Goal: Task Accomplishment & Management: Manage account settings

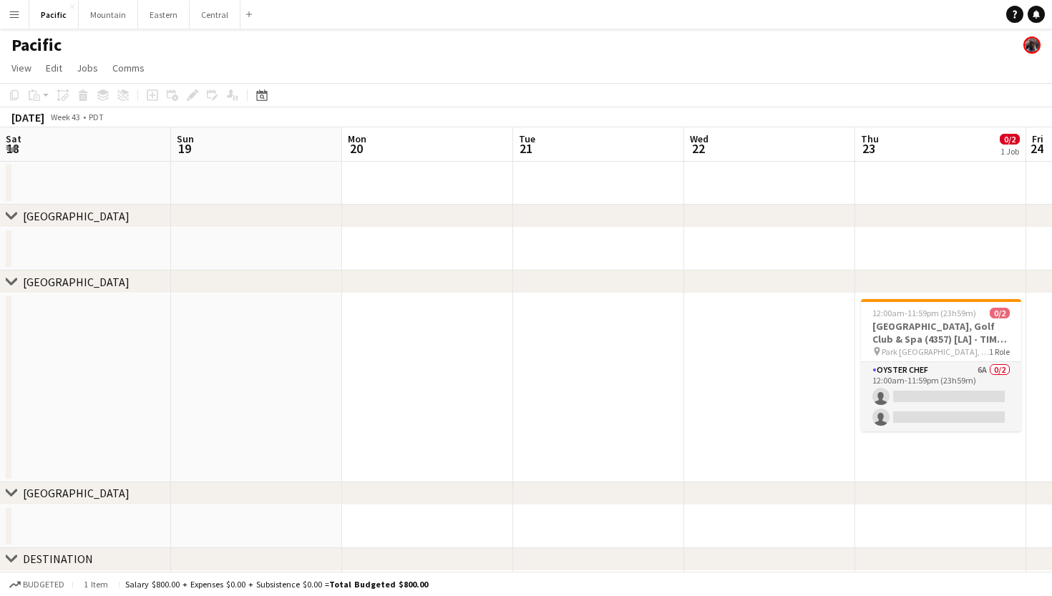
scroll to position [0, 601]
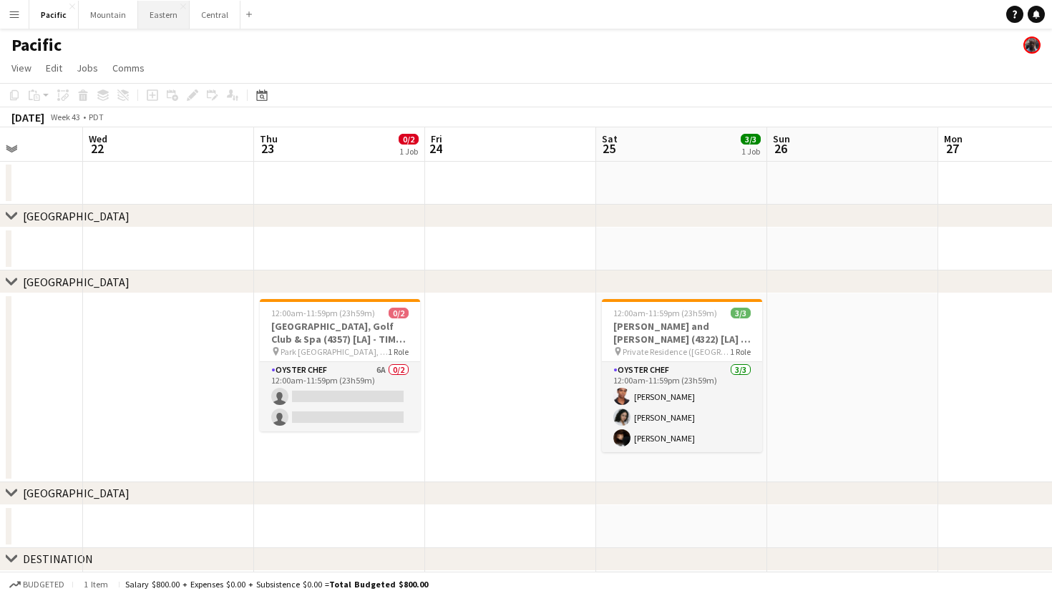
click at [159, 17] on button "Eastern Close" at bounding box center [164, 15] width 52 height 28
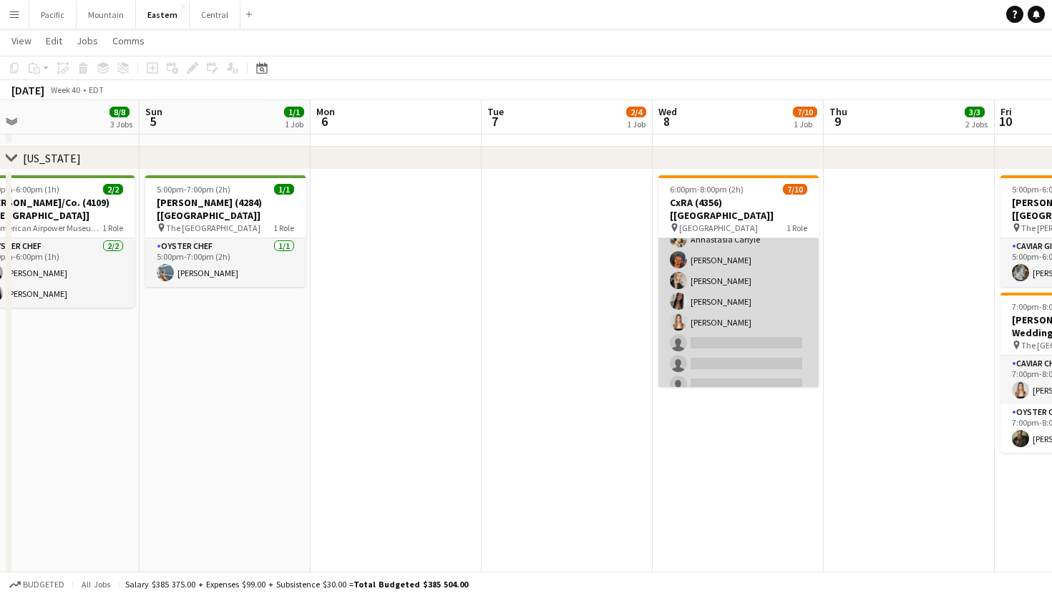
scroll to position [74, 0]
click at [733, 311] on app-card-role "Caviar Chef 4A [DATE] 6:00pm-8:00pm (2h) [PERSON_NAME] [PERSON_NAME] Ahnastasia…" at bounding box center [738, 282] width 160 height 235
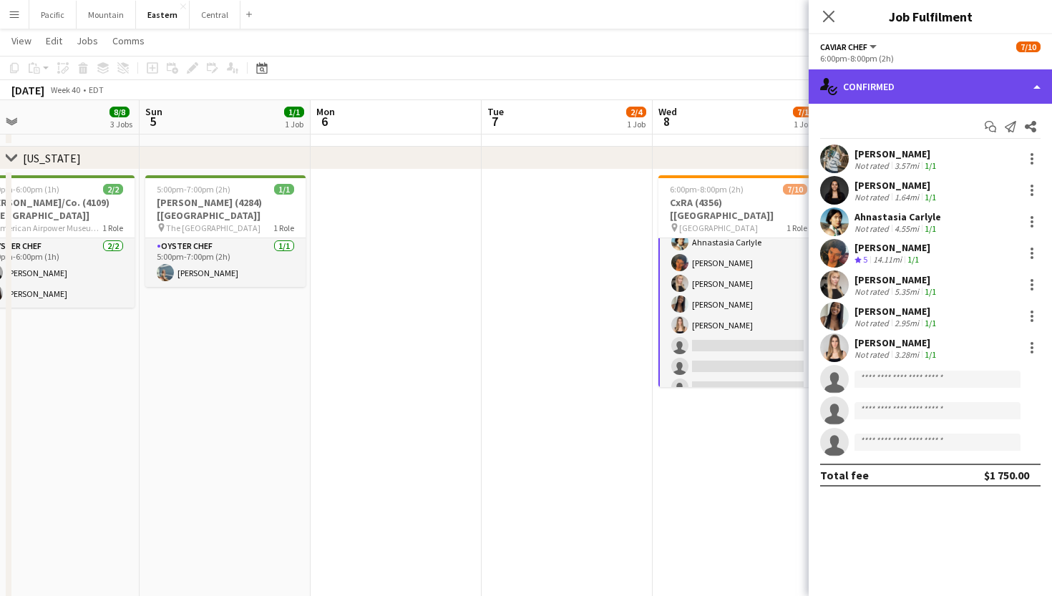
click at [1002, 83] on div "single-neutral-actions-check-2 Confirmed" at bounding box center [930, 86] width 243 height 34
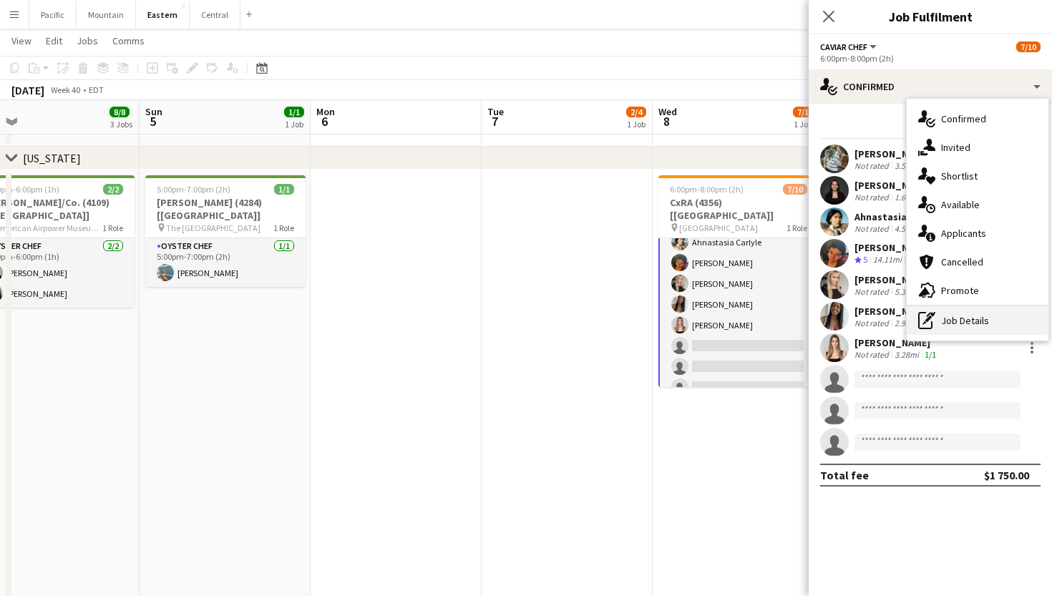
click at [962, 316] on div "pen-write Job Details" at bounding box center [978, 320] width 142 height 29
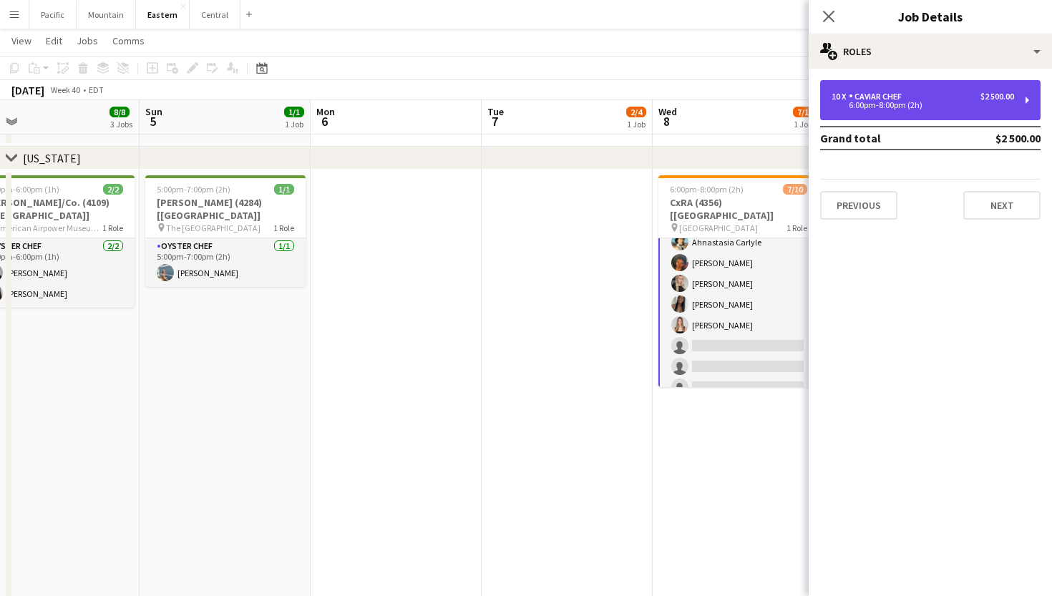
click at [995, 82] on div "10 x Caviar Chef $2 500.00 6:00pm-8:00pm (2h)" at bounding box center [930, 100] width 220 height 40
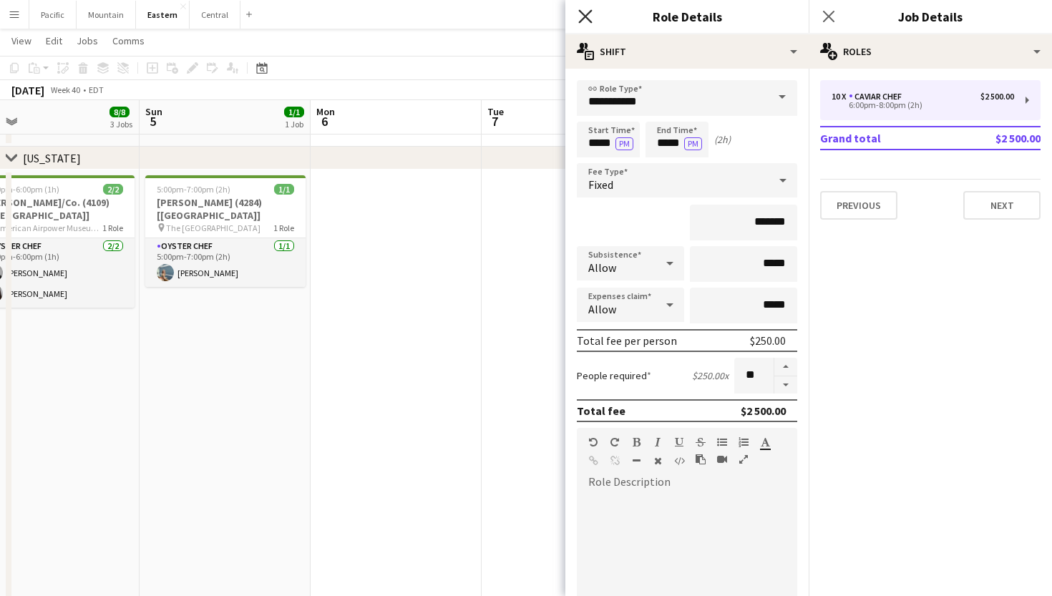
click at [589, 18] on icon "Close pop-in" at bounding box center [585, 16] width 14 height 14
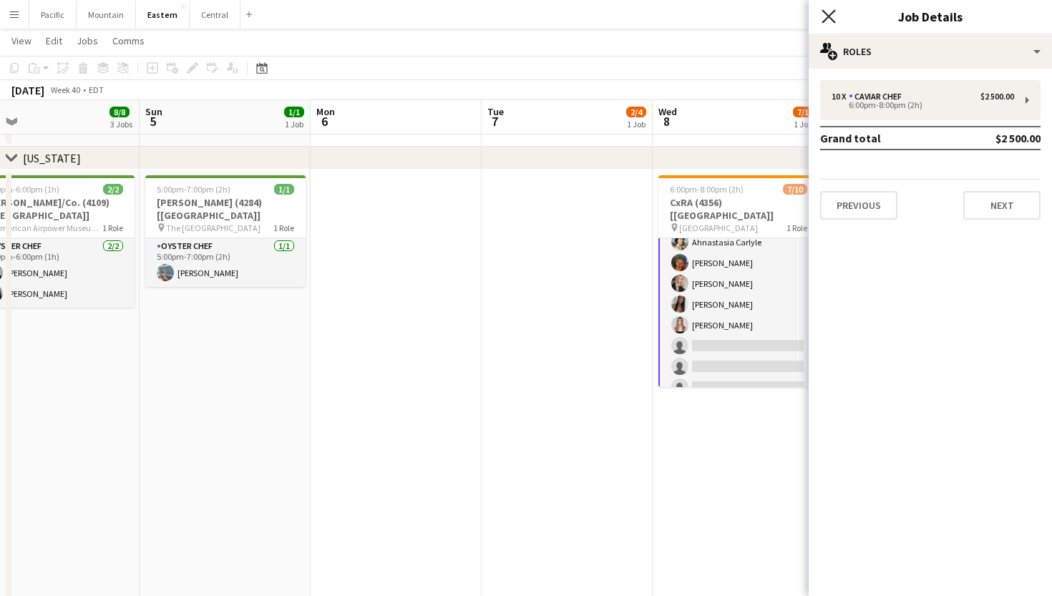
click at [823, 12] on icon "Close pop-in" at bounding box center [828, 16] width 14 height 14
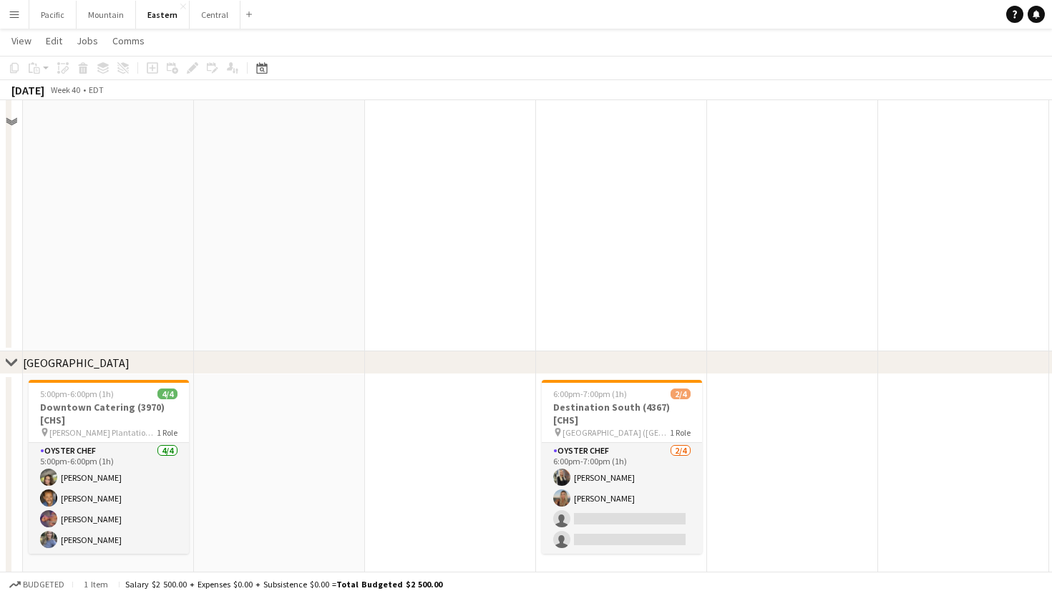
scroll to position [250, 0]
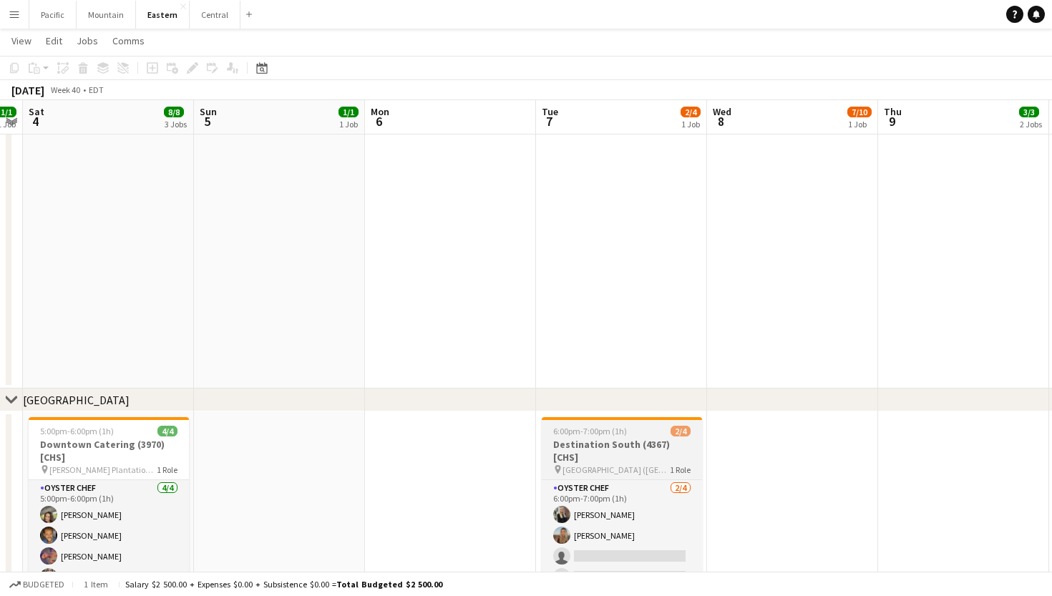
click at [647, 440] on h3 "Destination South (4367) [CHS]" at bounding box center [622, 451] width 160 height 26
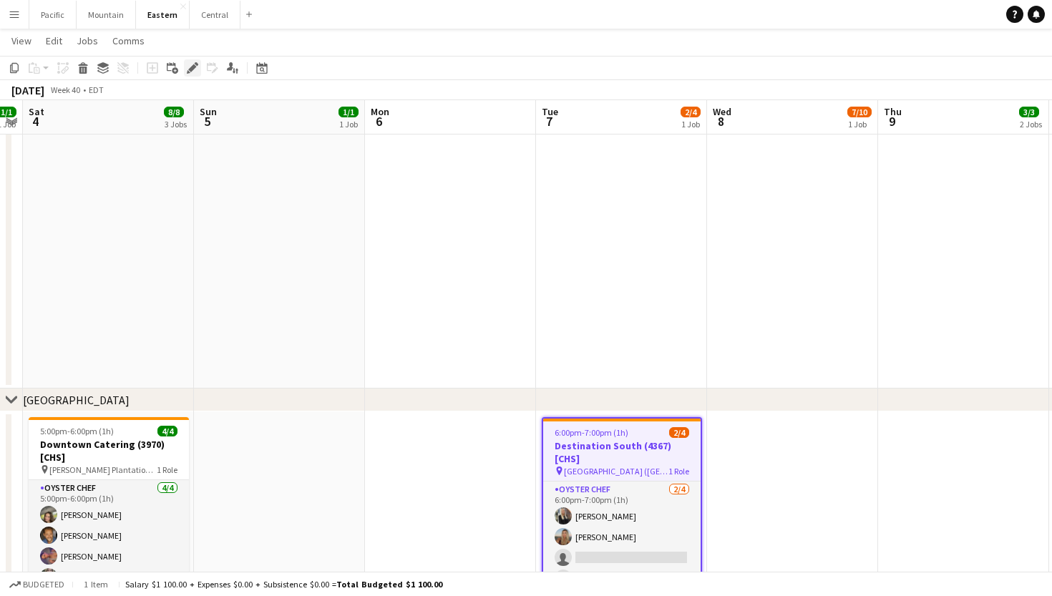
click at [189, 64] on icon "Edit" at bounding box center [192, 67] width 11 height 11
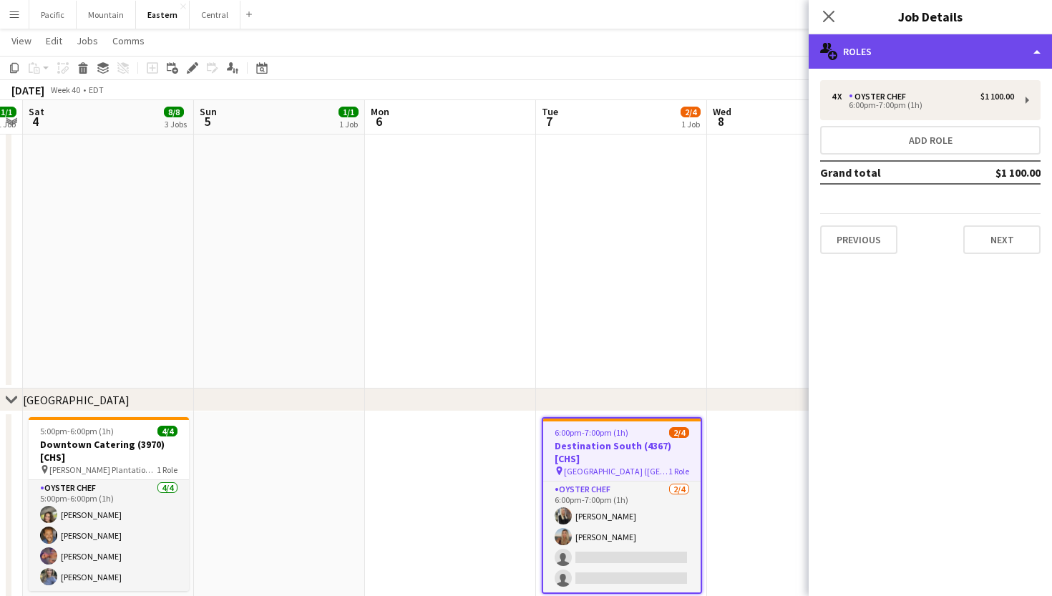
click at [982, 57] on div "multiple-users-add Roles" at bounding box center [930, 51] width 243 height 34
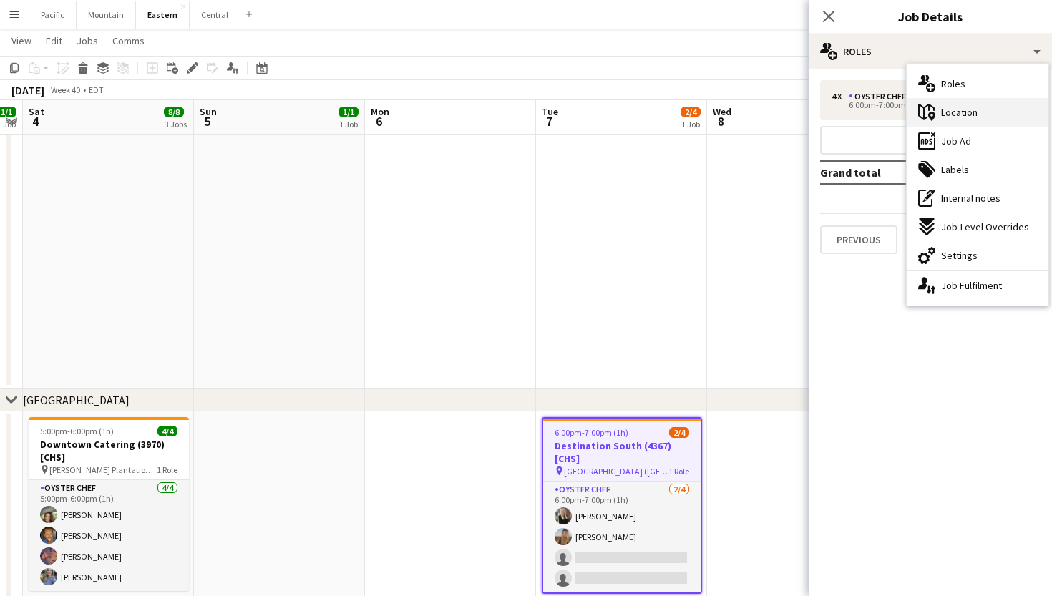
click at [997, 116] on div "maps-pin-1 Location" at bounding box center [978, 112] width 142 height 29
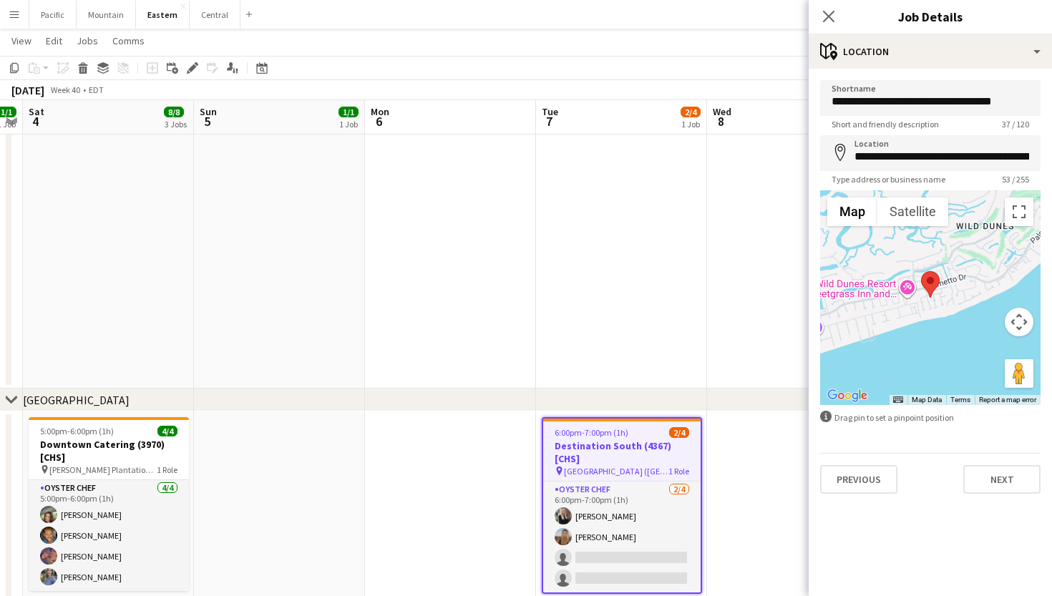
click at [826, 1] on div "Close pop-in" at bounding box center [829, 16] width 40 height 33
click at [829, 6] on div "Close pop-in" at bounding box center [829, 16] width 40 height 33
click at [829, 19] on icon "Close pop-in" at bounding box center [828, 16] width 14 height 14
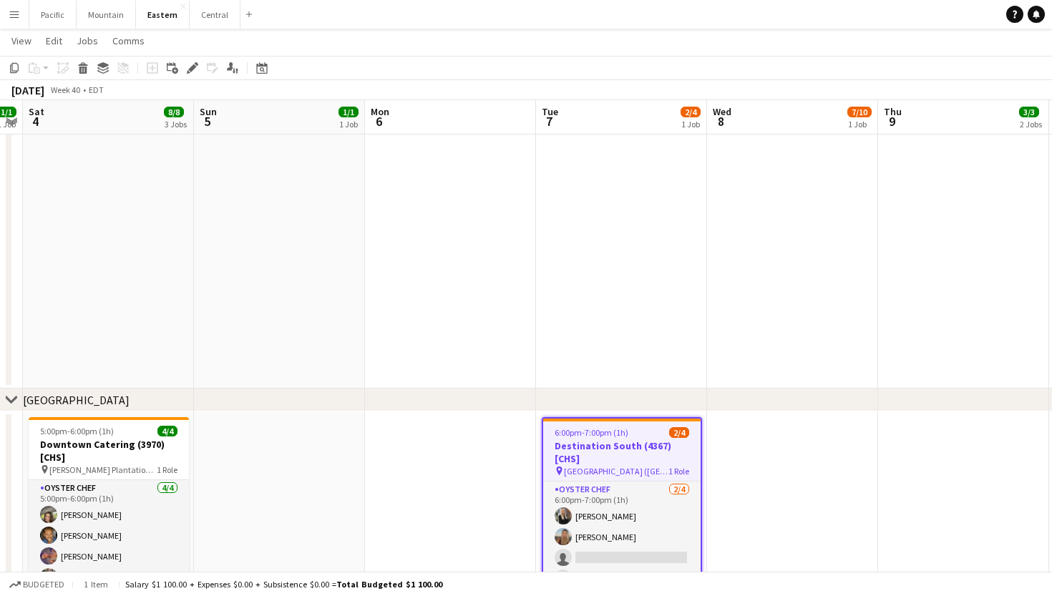
click at [645, 454] on h3 "Destination South (4367) [CHS]" at bounding box center [621, 452] width 157 height 26
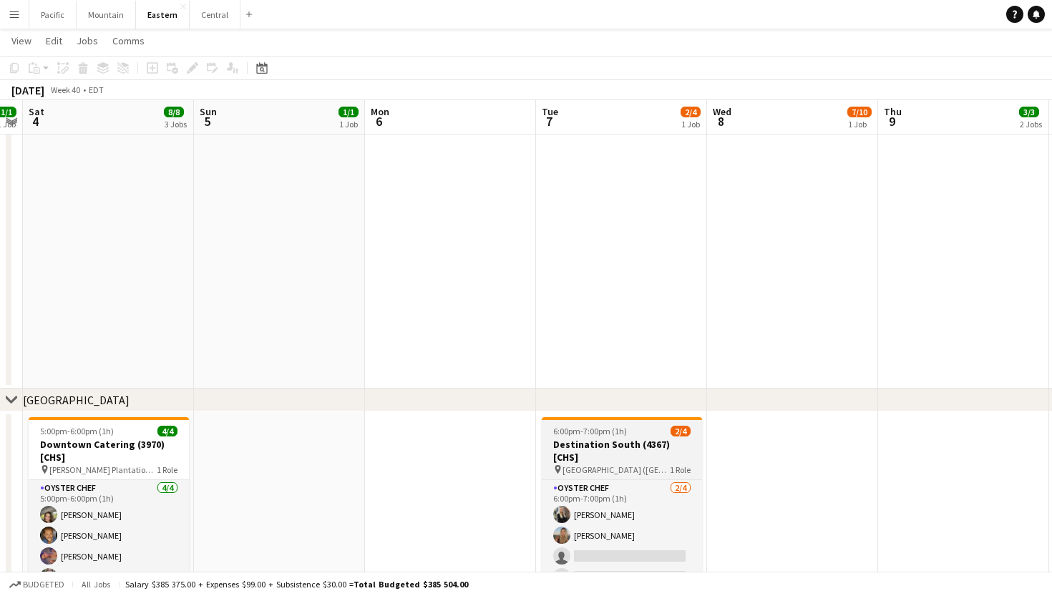
click at [645, 464] on span "[GEOGRAPHIC_DATA] ([GEOGRAPHIC_DATA], [GEOGRAPHIC_DATA])" at bounding box center [615, 469] width 107 height 11
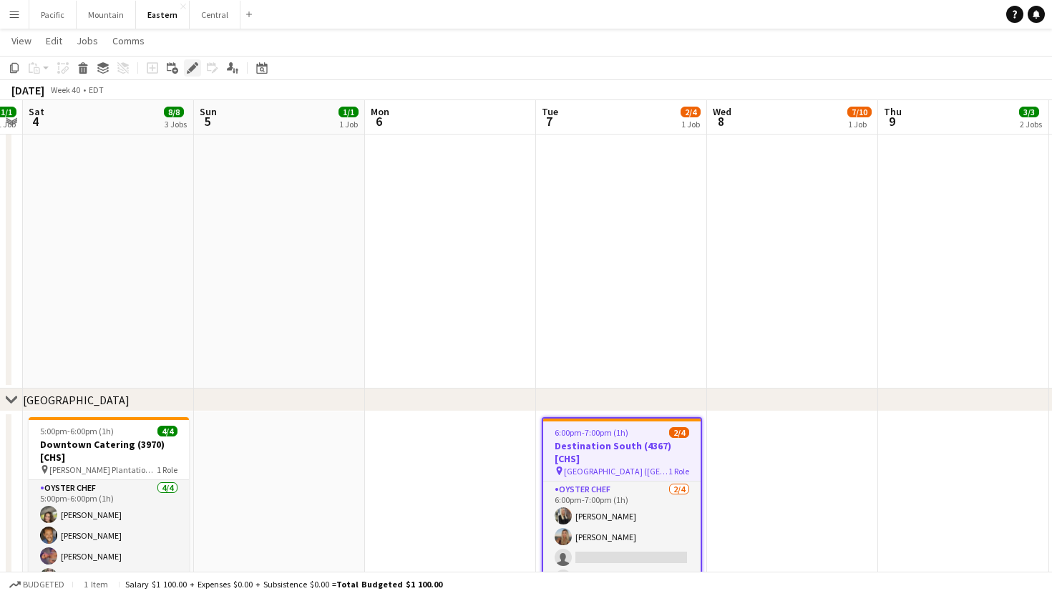
click at [193, 66] on icon at bounding box center [192, 68] width 8 height 8
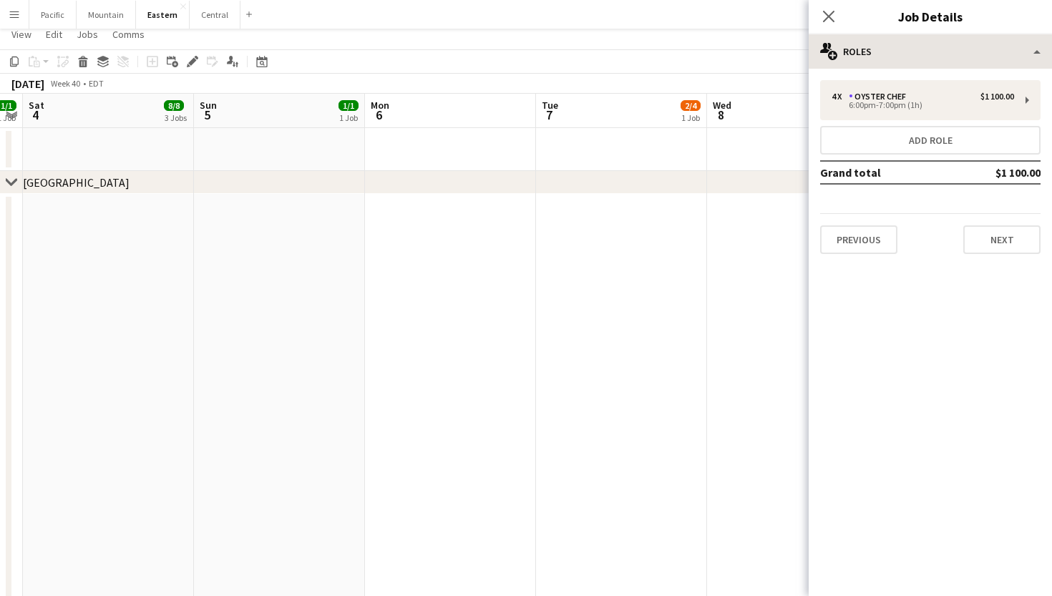
scroll to position [0, 0]
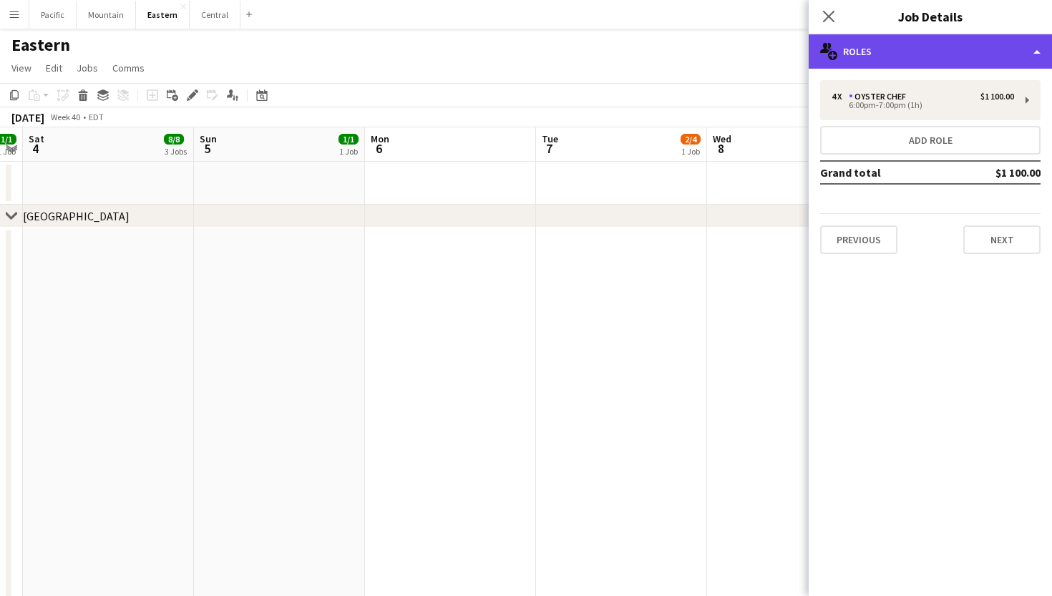
click at [984, 57] on div "multiple-users-add Roles" at bounding box center [930, 51] width 243 height 34
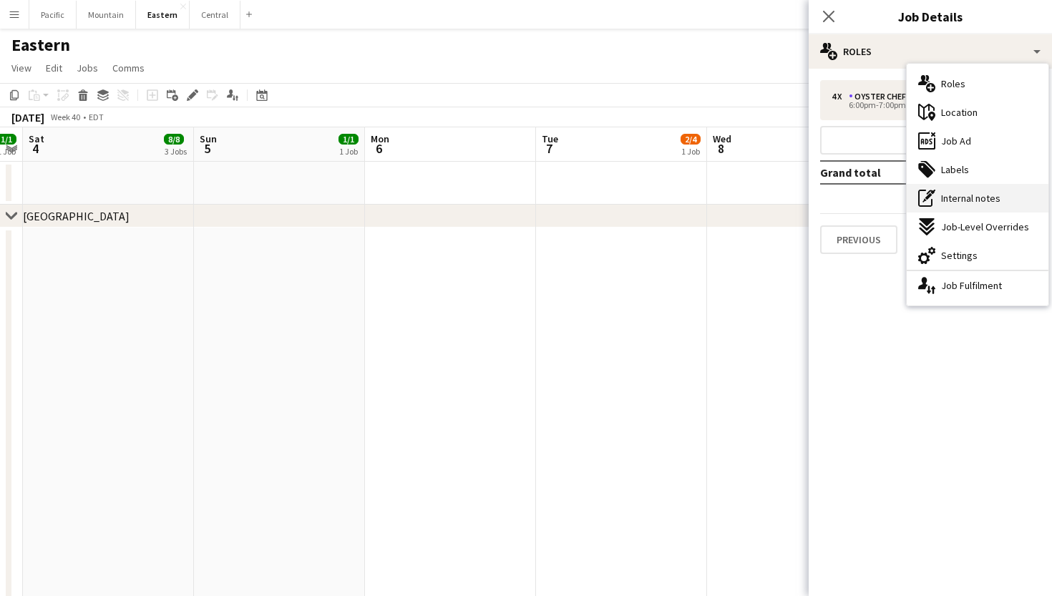
click at [968, 191] on div "pen-write Internal notes" at bounding box center [978, 198] width 142 height 29
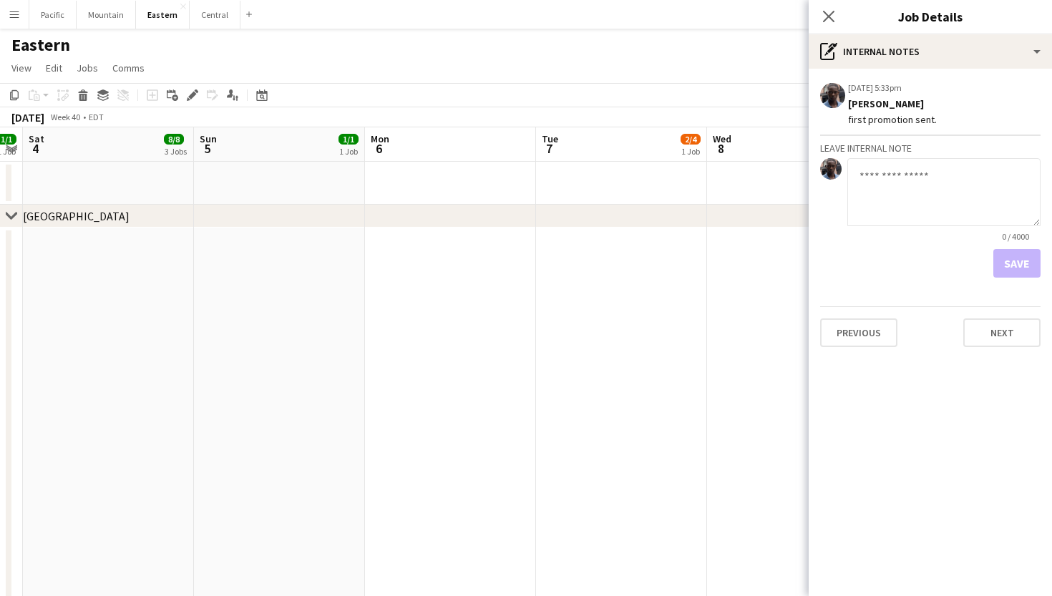
click at [894, 167] on textarea at bounding box center [943, 192] width 193 height 68
type textarea "**********"
click at [1022, 252] on button "Save" at bounding box center [1016, 263] width 47 height 29
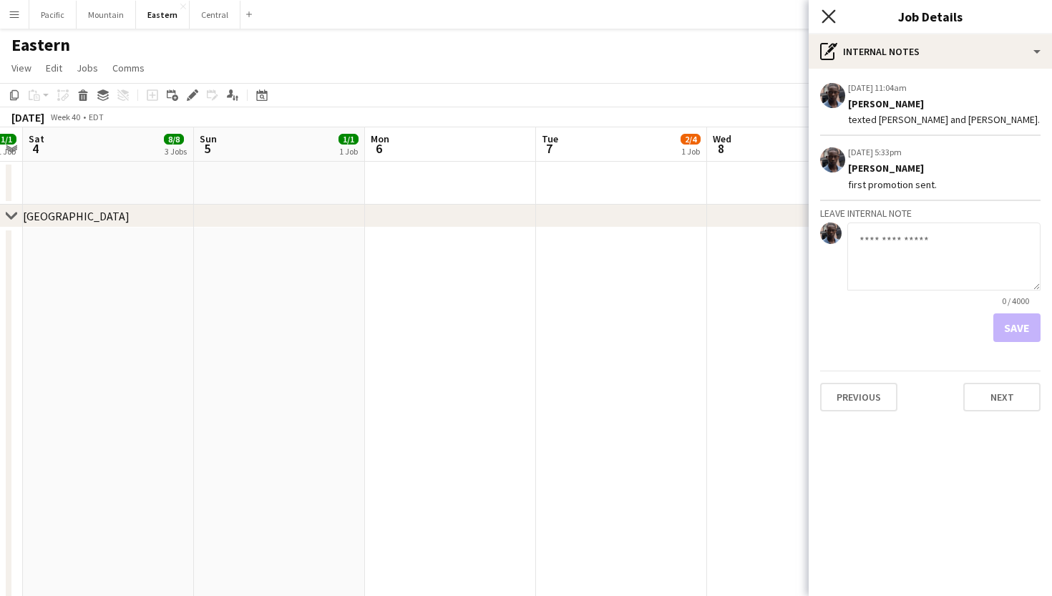
click at [834, 15] on icon "Close pop-in" at bounding box center [828, 16] width 14 height 14
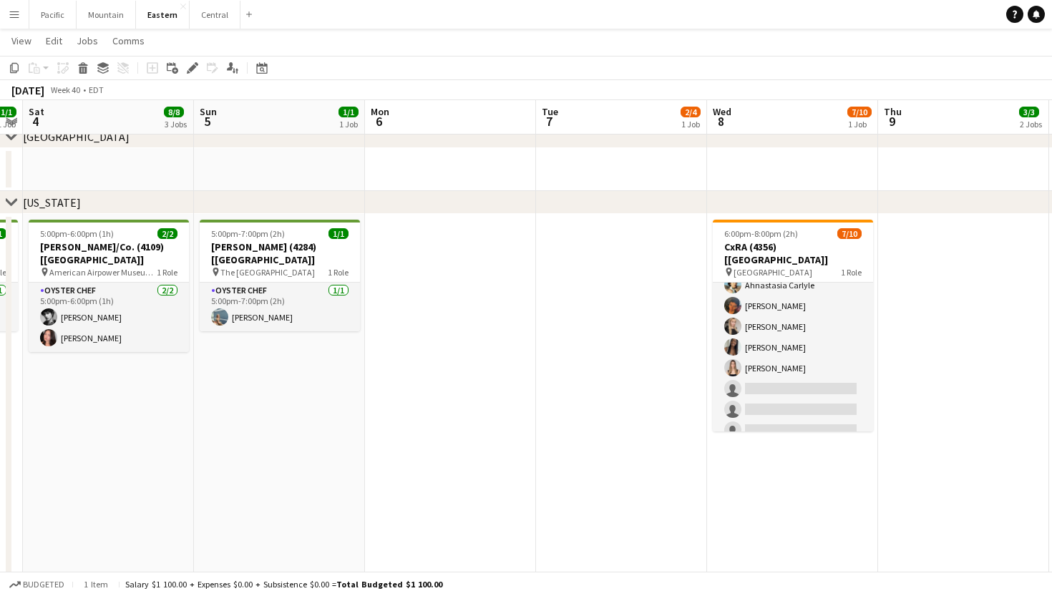
scroll to position [797, 0]
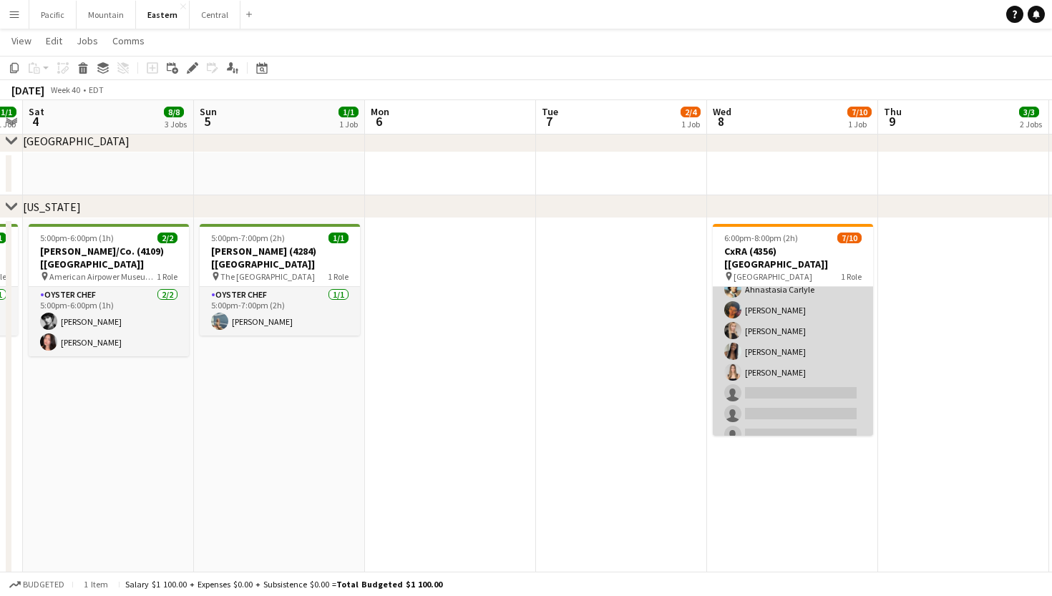
click at [800, 343] on app-card-role "Caviar Chef 4A [DATE] 6:00pm-8:00pm (2h) [PERSON_NAME] [PERSON_NAME] Ahnastasia…" at bounding box center [793, 330] width 160 height 235
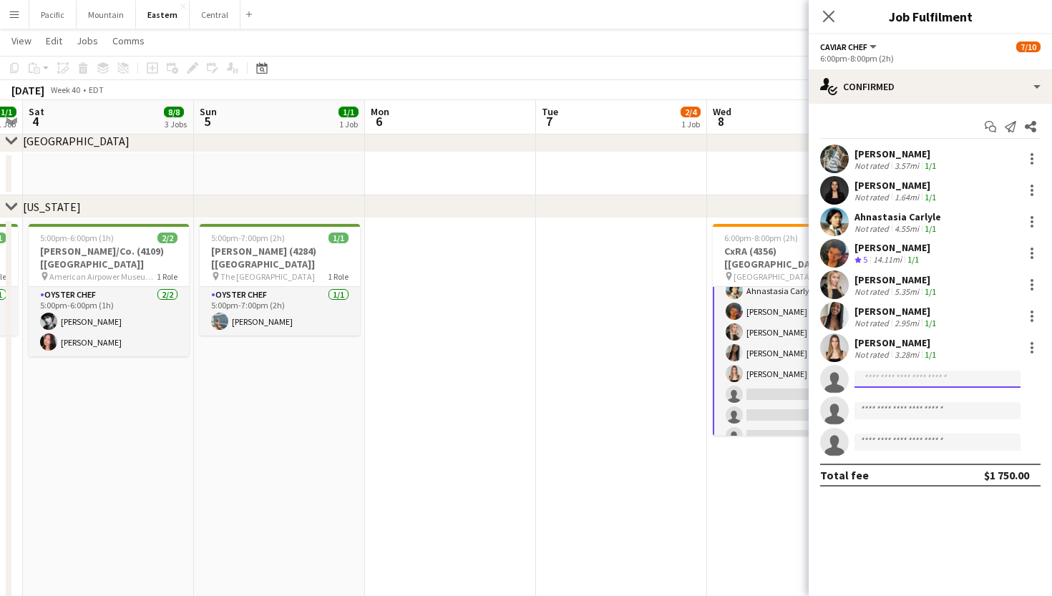
click at [879, 386] on input at bounding box center [937, 379] width 166 height 17
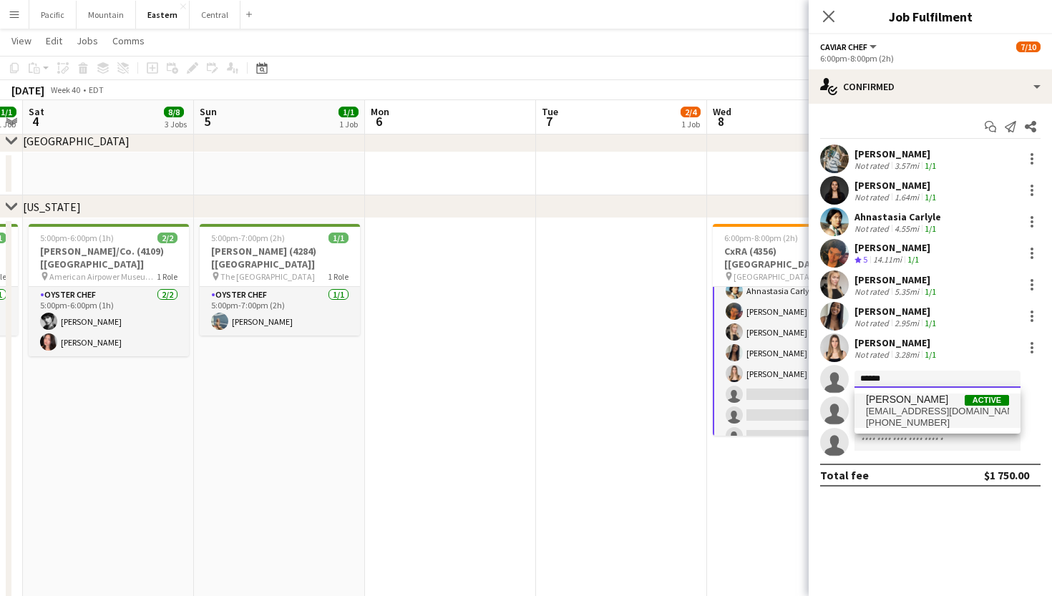
type input "******"
drag, startPoint x: 886, startPoint y: 403, endPoint x: 926, endPoint y: 410, distance: 40.7
click at [926, 410] on span "[EMAIL_ADDRESS][DOMAIN_NAME]" at bounding box center [937, 411] width 143 height 11
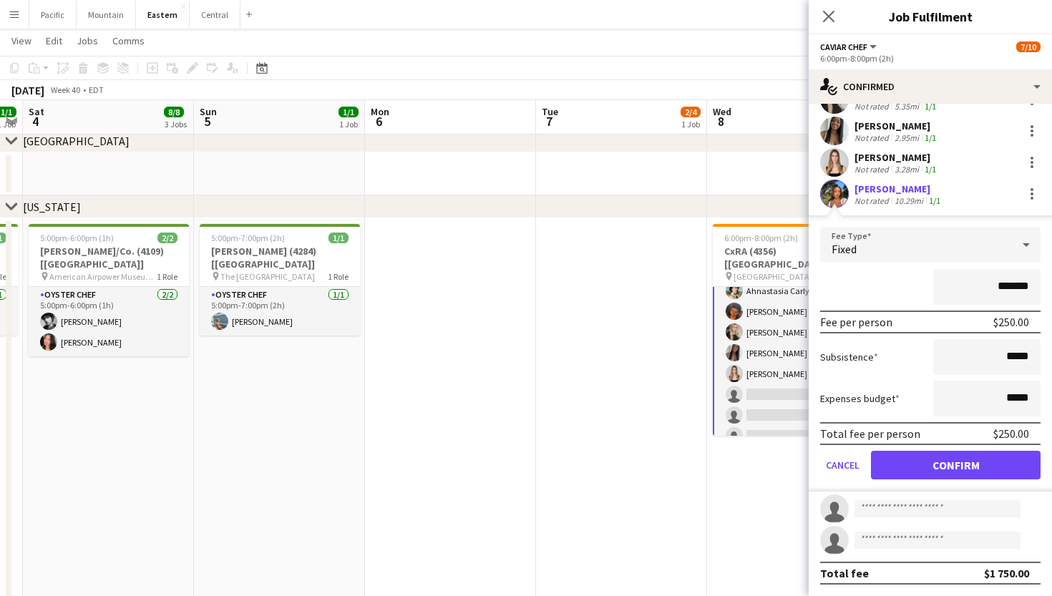
scroll to position [185, 0]
click at [960, 465] on button "Confirm" at bounding box center [956, 465] width 170 height 29
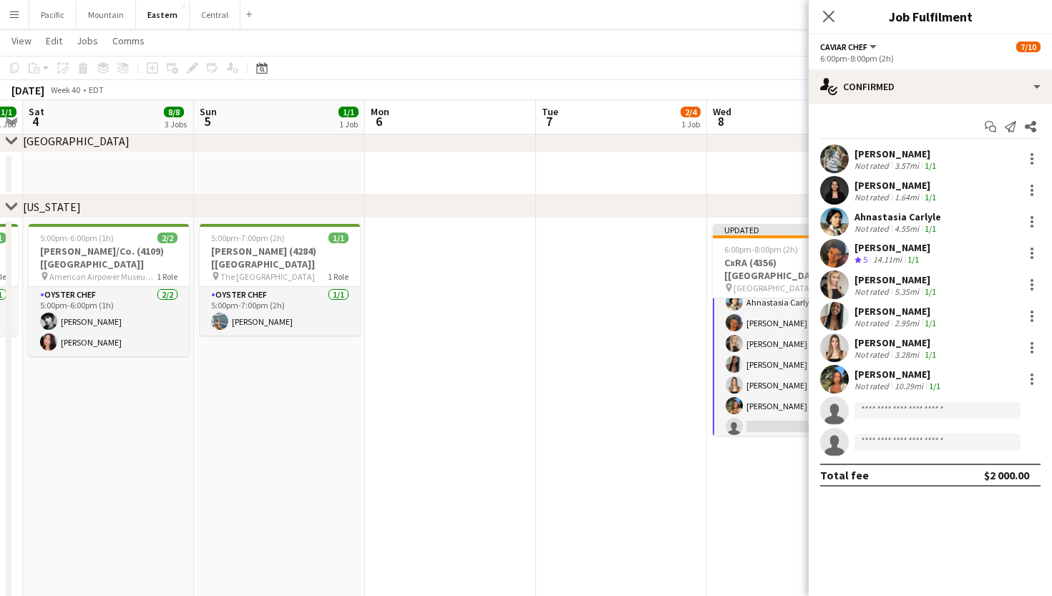
scroll to position [0, 0]
click at [819, 14] on div "Close pop-in" at bounding box center [829, 16] width 40 height 33
click at [836, 19] on app-icon "Close pop-in" at bounding box center [829, 16] width 21 height 21
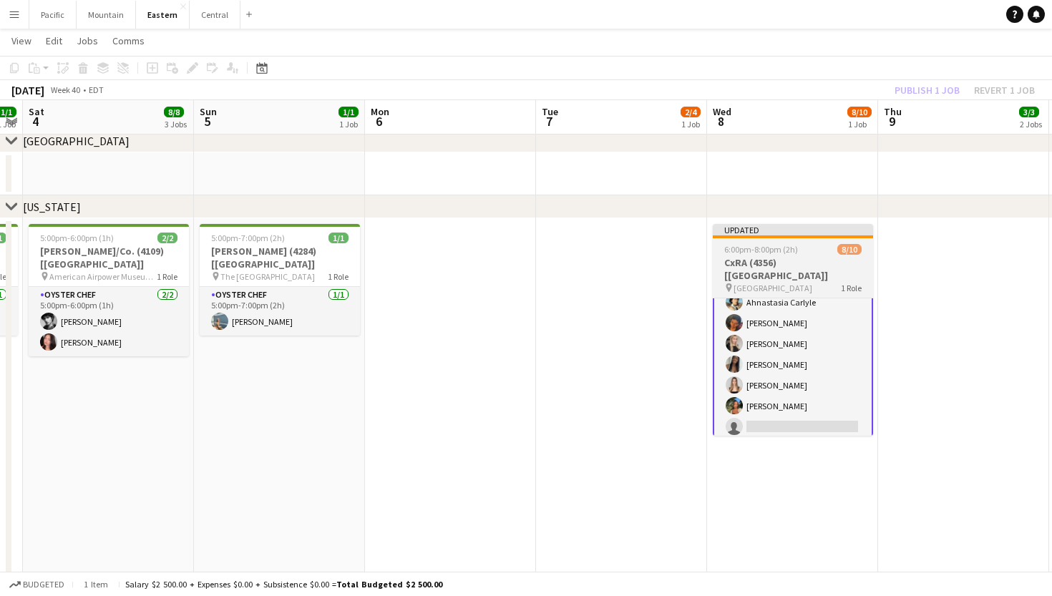
click at [820, 247] on div "6:00pm-8:00pm (2h) 8/10" at bounding box center [793, 249] width 160 height 11
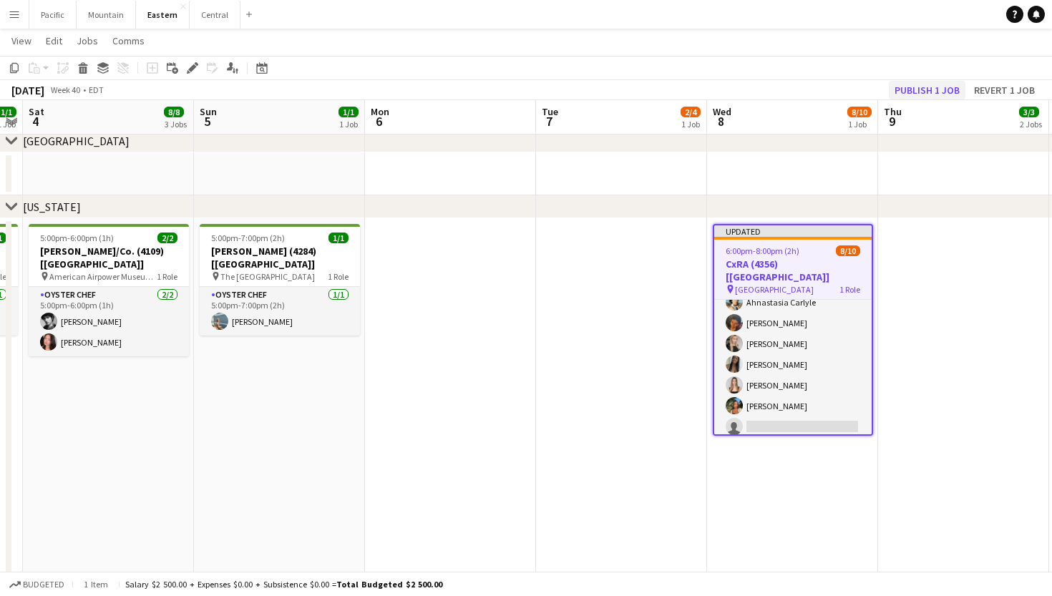
click at [924, 85] on button "Publish 1 job" at bounding box center [927, 90] width 77 height 19
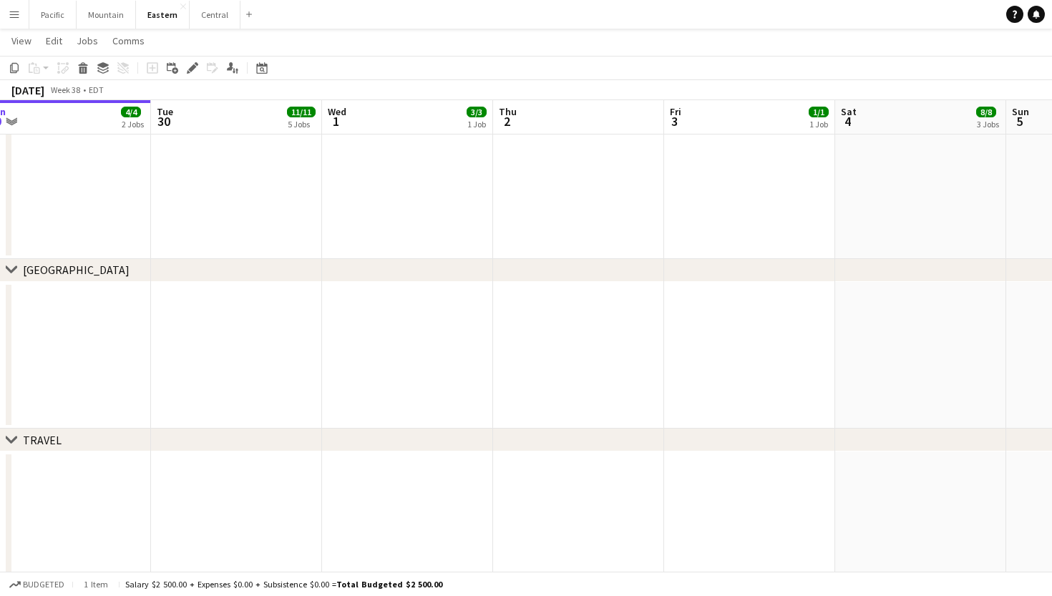
scroll to position [0, 527]
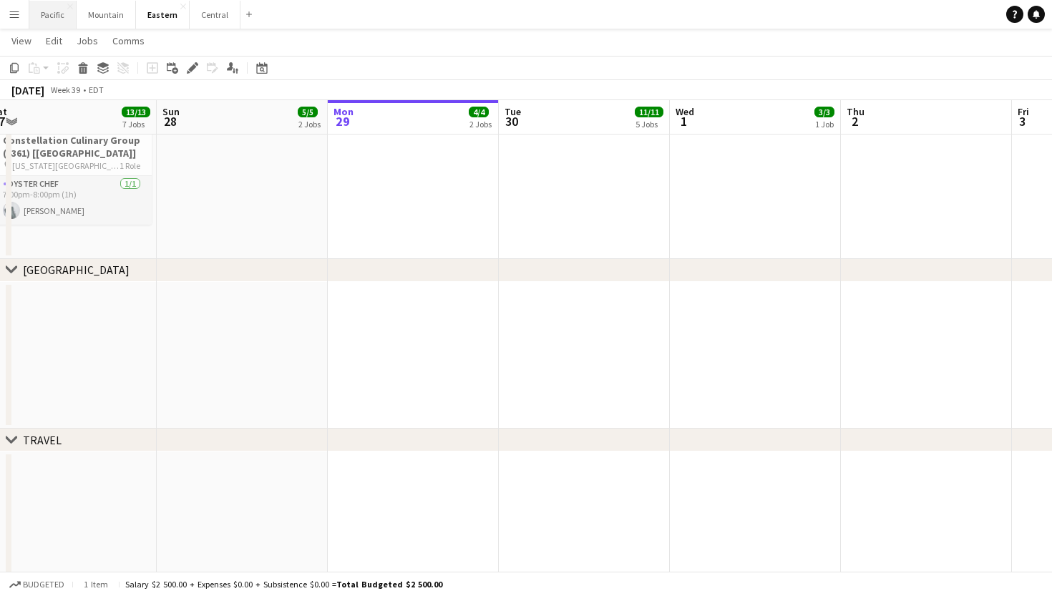
click at [61, 14] on button "Pacific Close" at bounding box center [52, 15] width 47 height 28
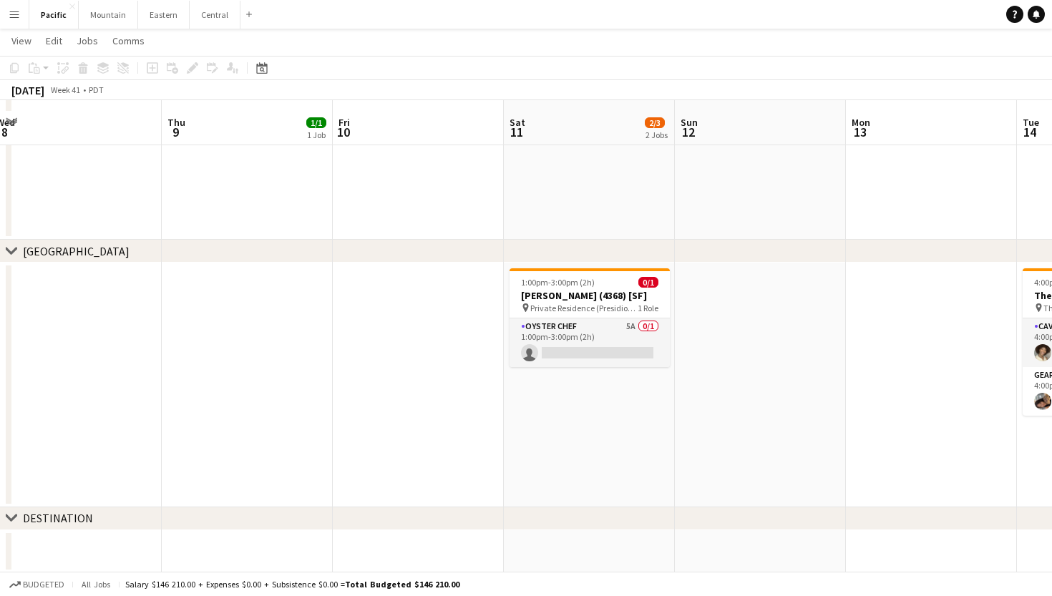
scroll to position [430, 0]
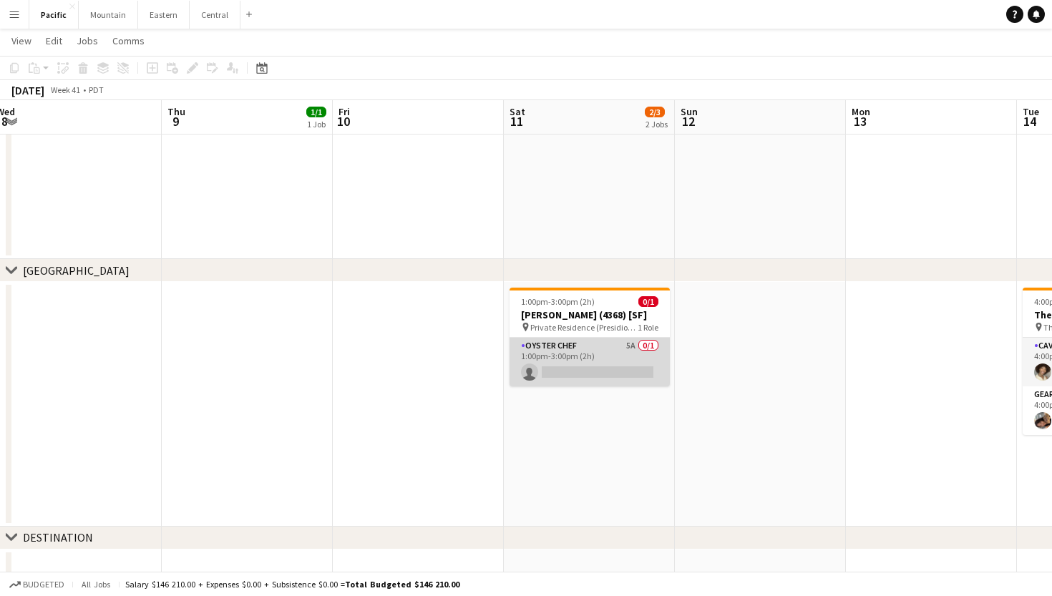
click at [602, 386] on app-card-role "Oyster Chef 5A 0/1 1:00pm-3:00pm (2h) single-neutral-actions" at bounding box center [589, 362] width 160 height 49
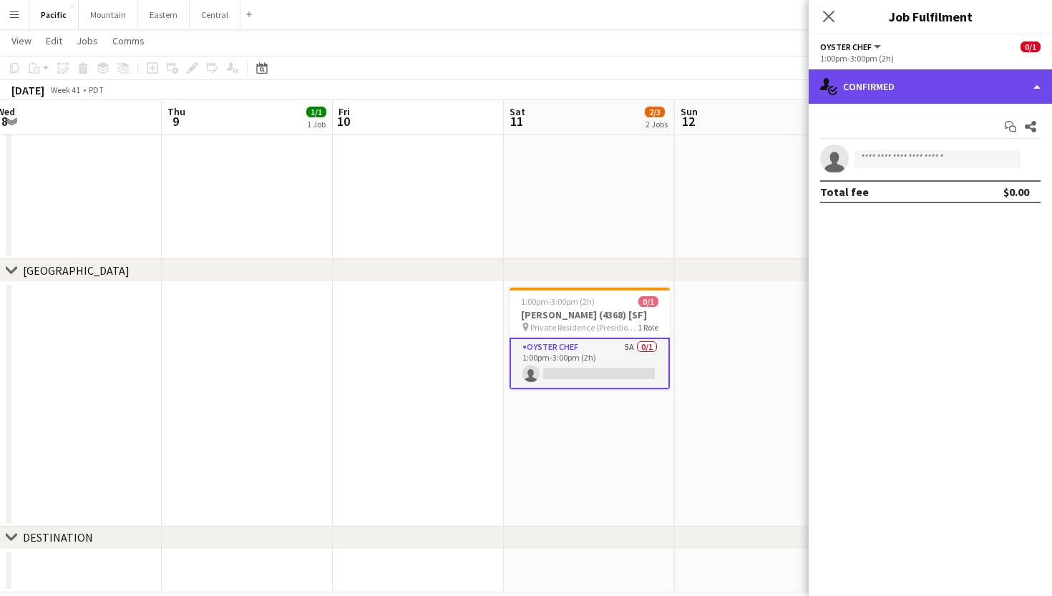
click at [970, 94] on div "single-neutral-actions-check-2 Confirmed" at bounding box center [930, 86] width 243 height 34
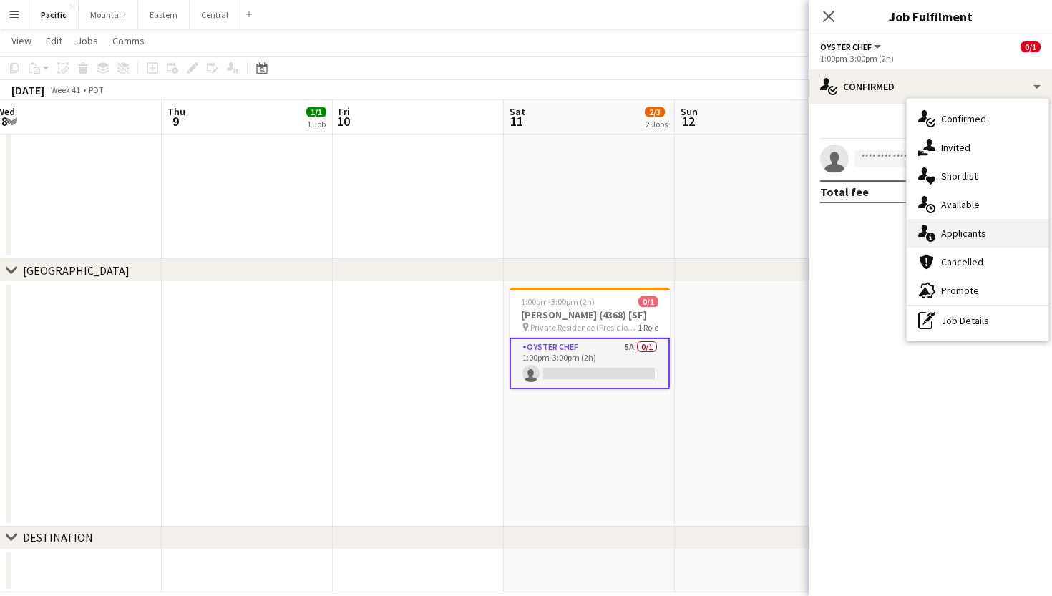
click at [985, 238] on span "Applicants" at bounding box center [963, 233] width 45 height 13
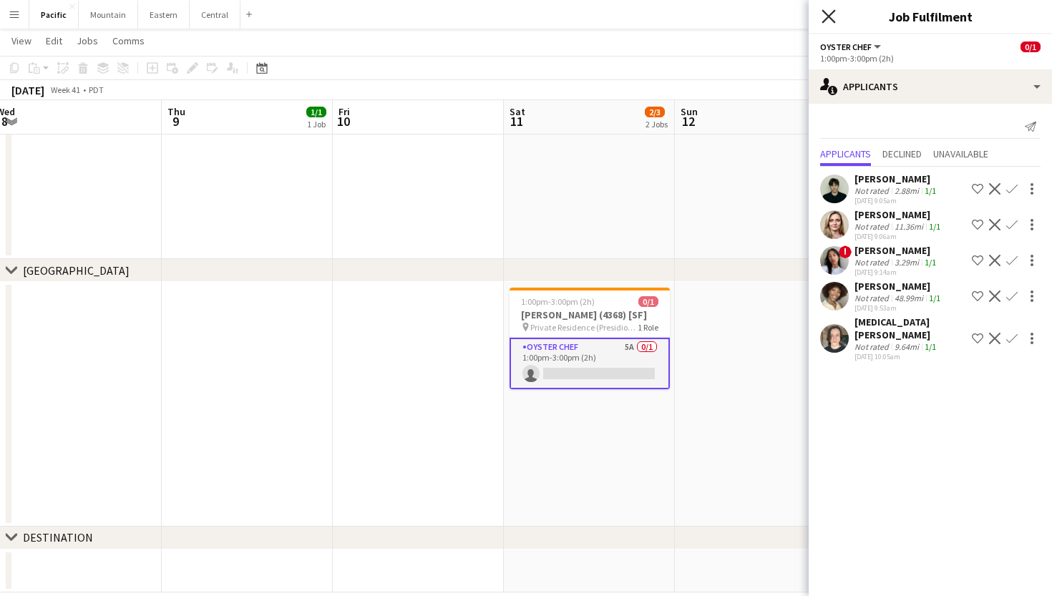
click at [831, 11] on icon "Close pop-in" at bounding box center [828, 16] width 14 height 14
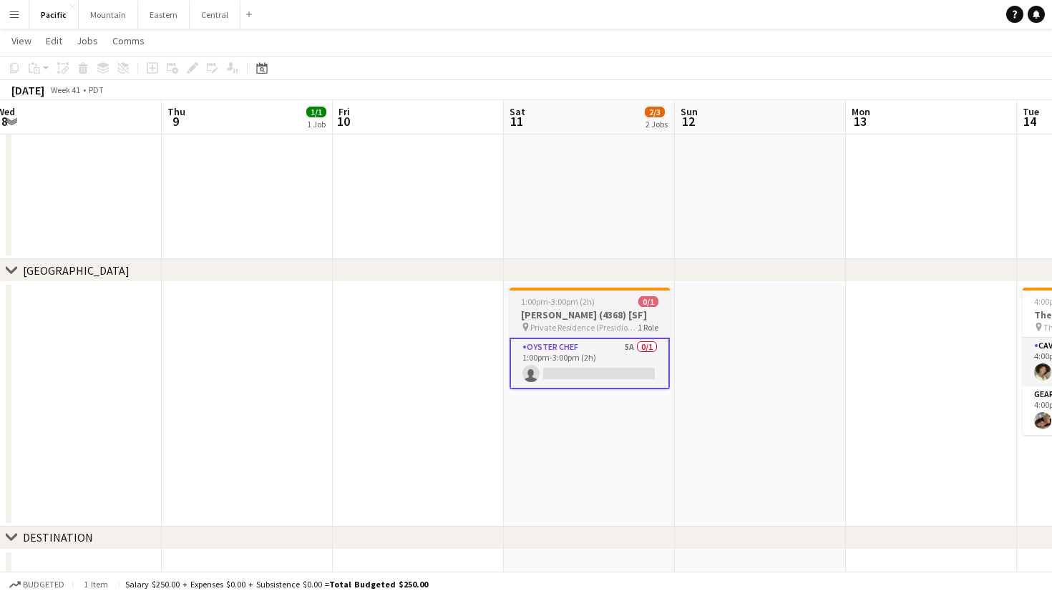
click at [630, 321] on h3 "[PERSON_NAME] (4368) [SF]" at bounding box center [589, 314] width 160 height 13
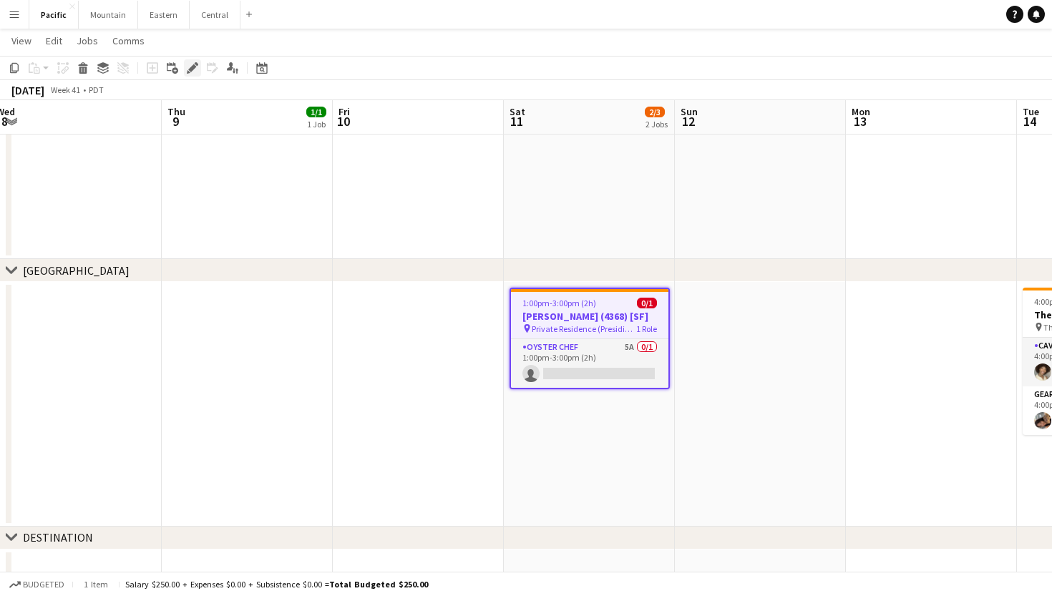
click at [193, 76] on div "Edit" at bounding box center [192, 67] width 17 height 17
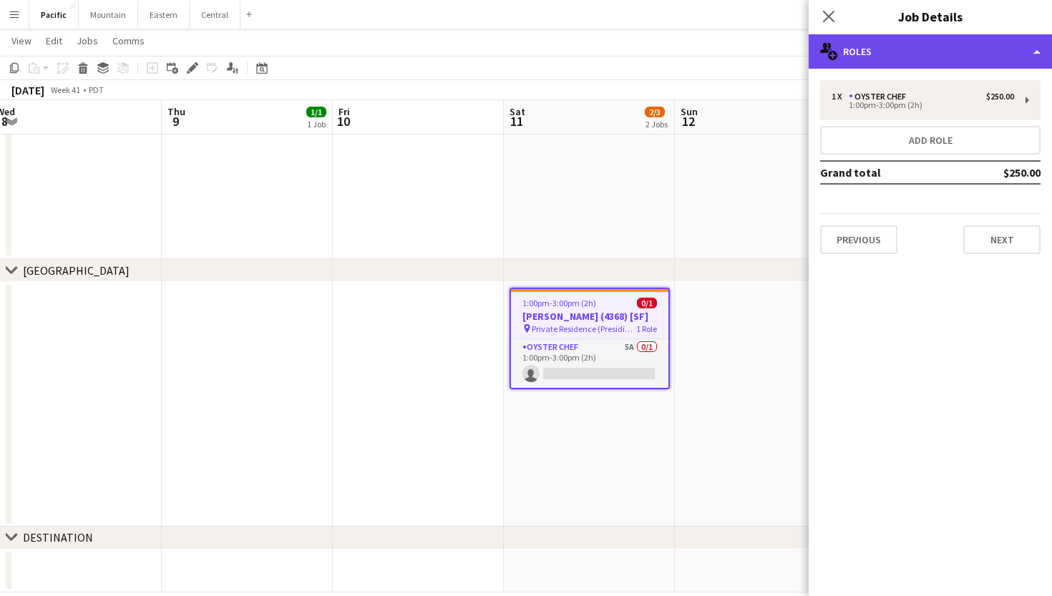
click at [952, 57] on div "multiple-users-add Roles" at bounding box center [930, 51] width 243 height 34
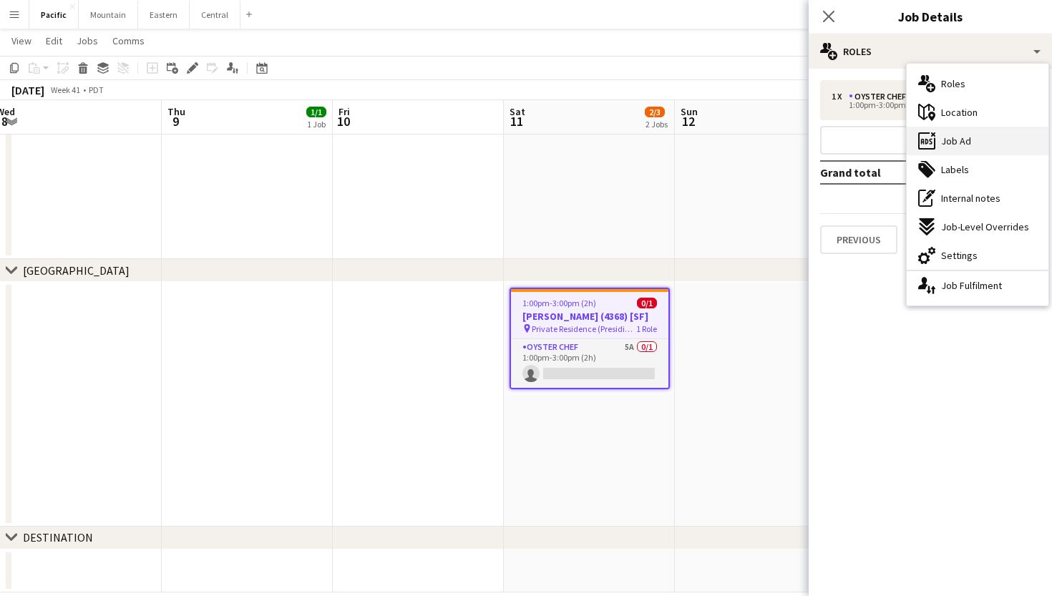
click at [978, 135] on div "ads-window Job Ad" at bounding box center [978, 141] width 142 height 29
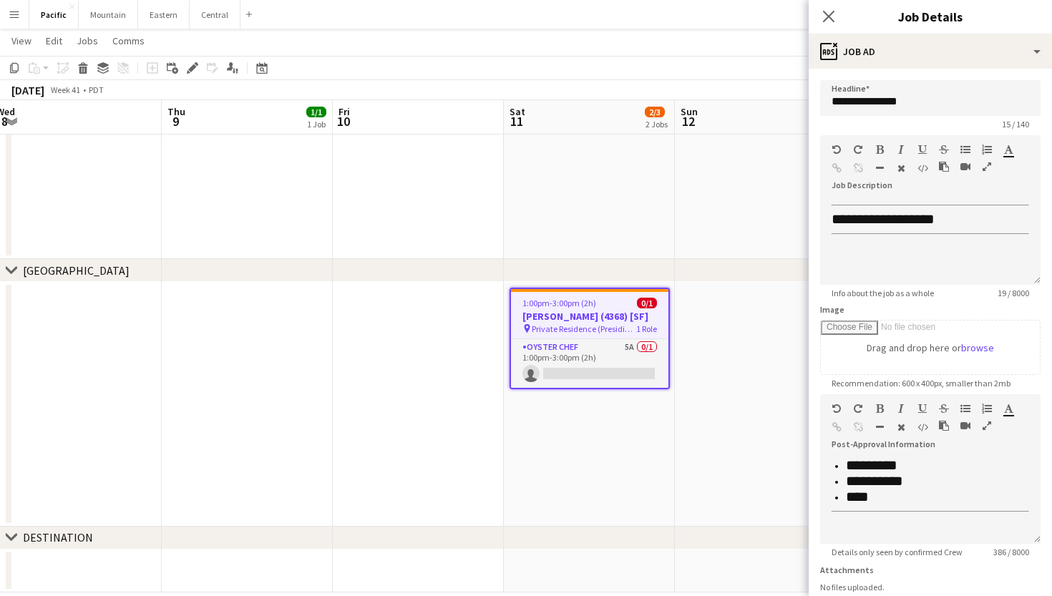
scroll to position [335, 0]
click at [829, 15] on icon "Close pop-in" at bounding box center [828, 16] width 14 height 14
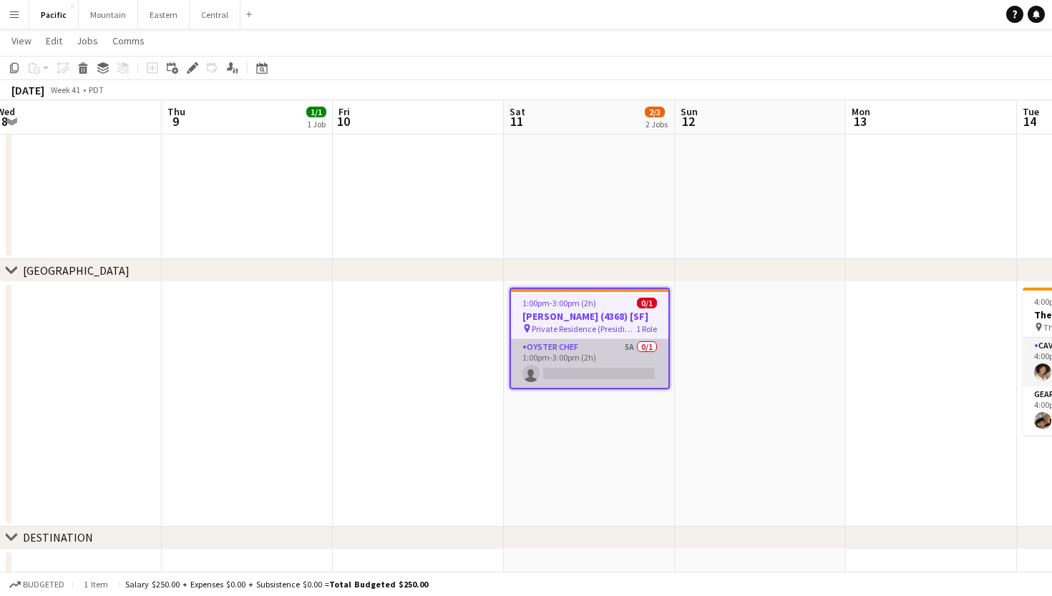
click at [598, 371] on app-card-role "Oyster Chef 5A 0/1 1:00pm-3:00pm (2h) single-neutral-actions" at bounding box center [589, 363] width 157 height 49
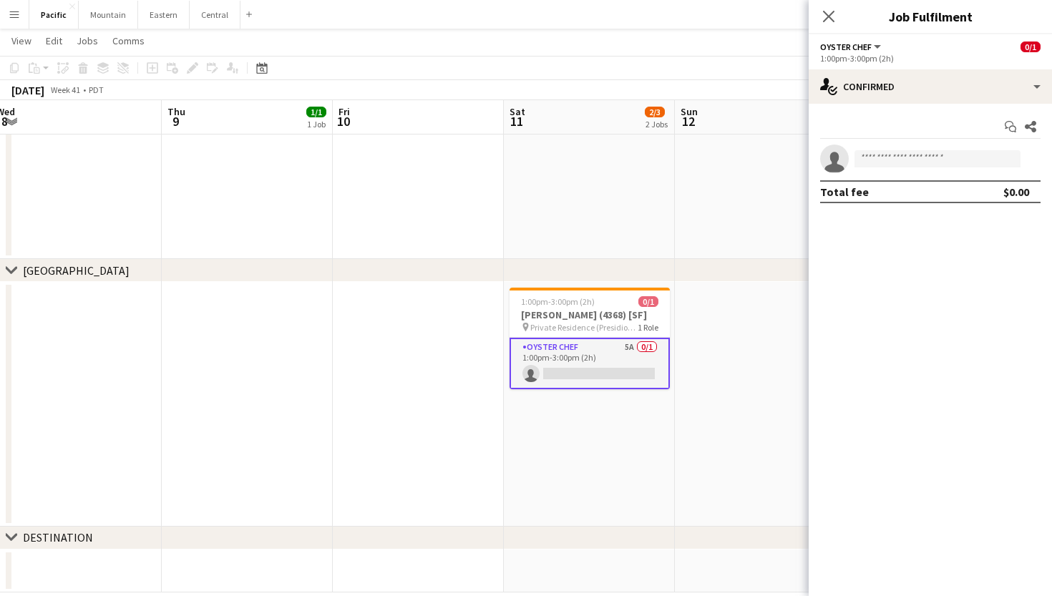
click at [598, 371] on app-card-role "Oyster Chef 5A 0/1 1:00pm-3:00pm (2h) single-neutral-actions" at bounding box center [589, 364] width 160 height 52
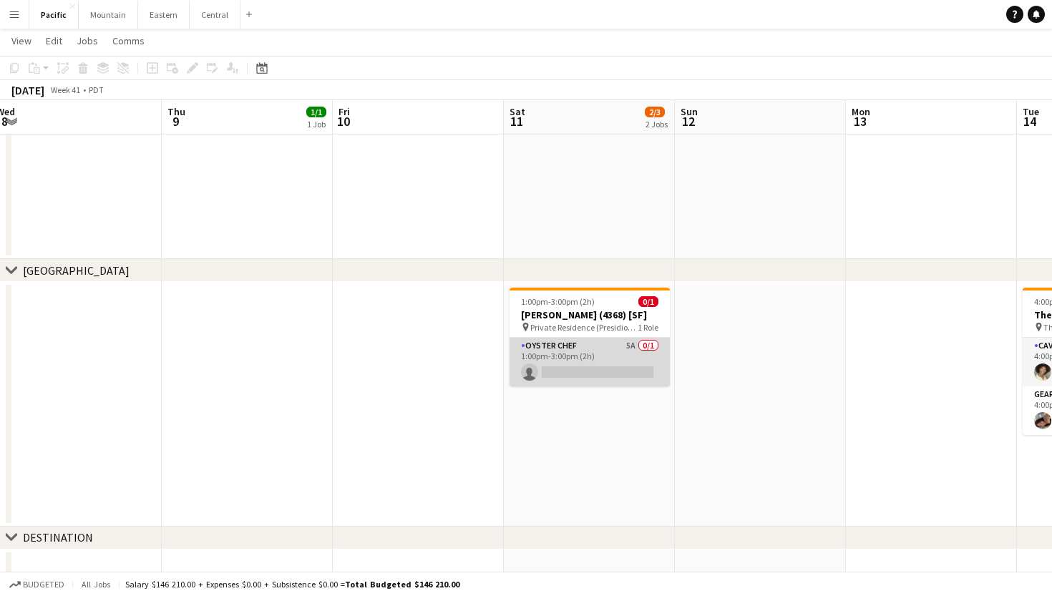
click at [598, 371] on app-card-role "Oyster Chef 5A 0/1 1:00pm-3:00pm (2h) single-neutral-actions" at bounding box center [589, 362] width 160 height 49
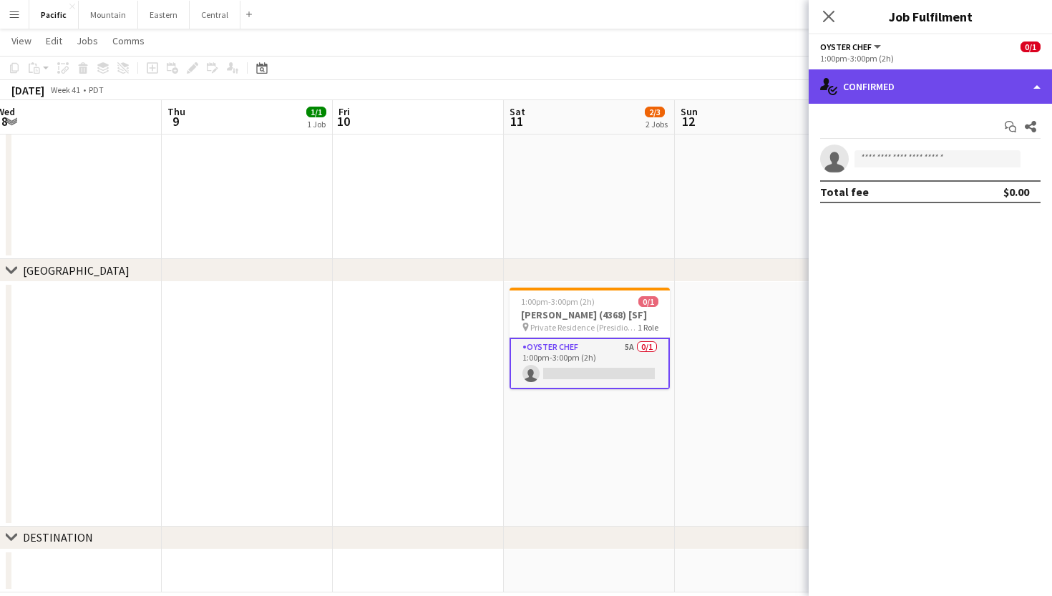
click at [975, 80] on div "single-neutral-actions-check-2 Confirmed" at bounding box center [930, 86] width 243 height 34
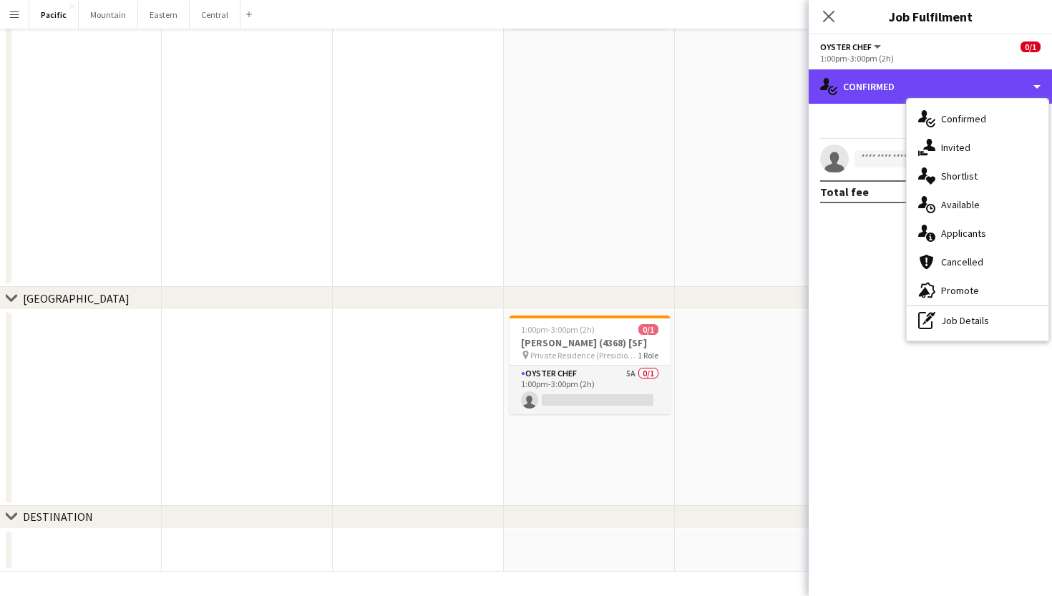
scroll to position [0, 0]
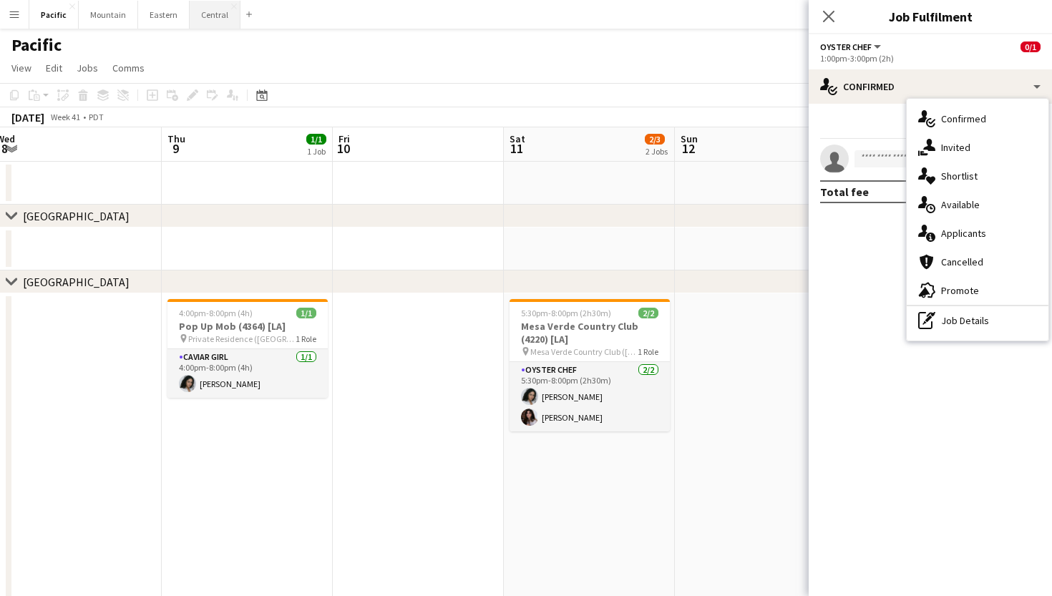
click at [209, 24] on button "Central Close" at bounding box center [215, 15] width 51 height 28
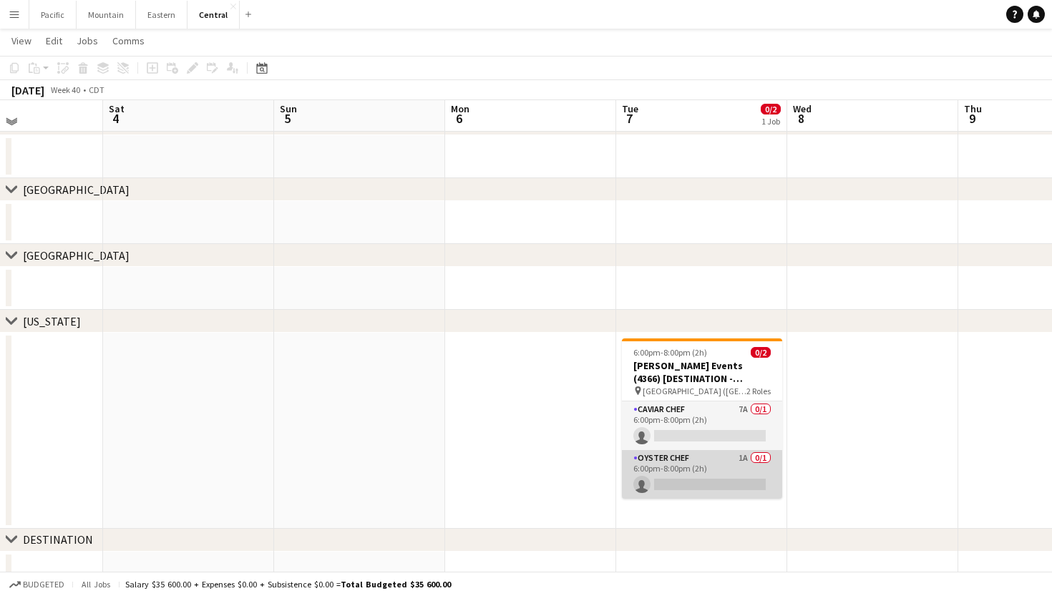
scroll to position [92, 0]
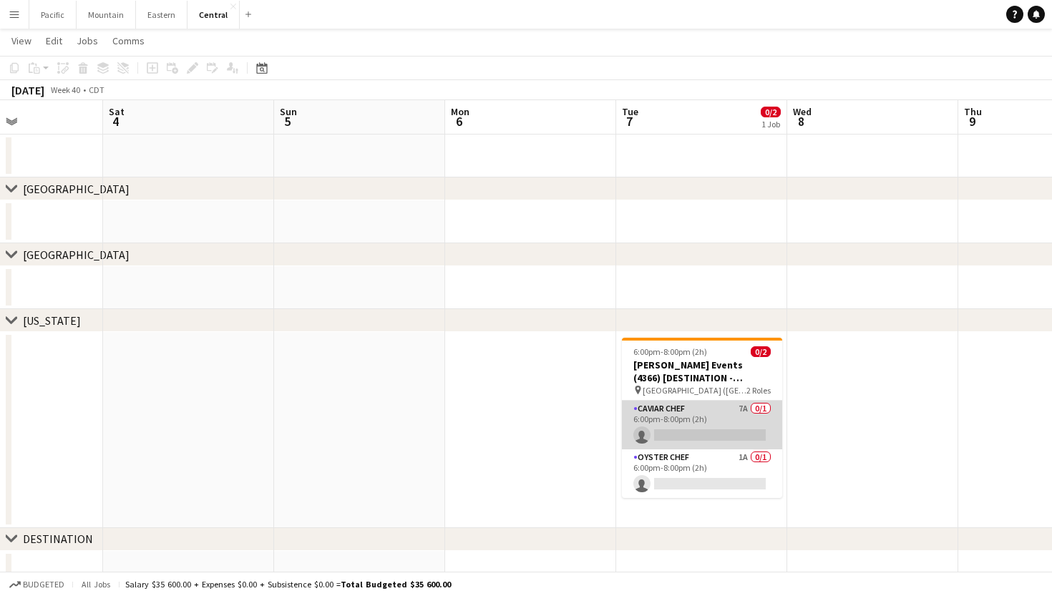
click at [677, 425] on app-card-role "Caviar Chef 7A 0/1 6:00pm-8:00pm (2h) single-neutral-actions" at bounding box center [702, 425] width 160 height 49
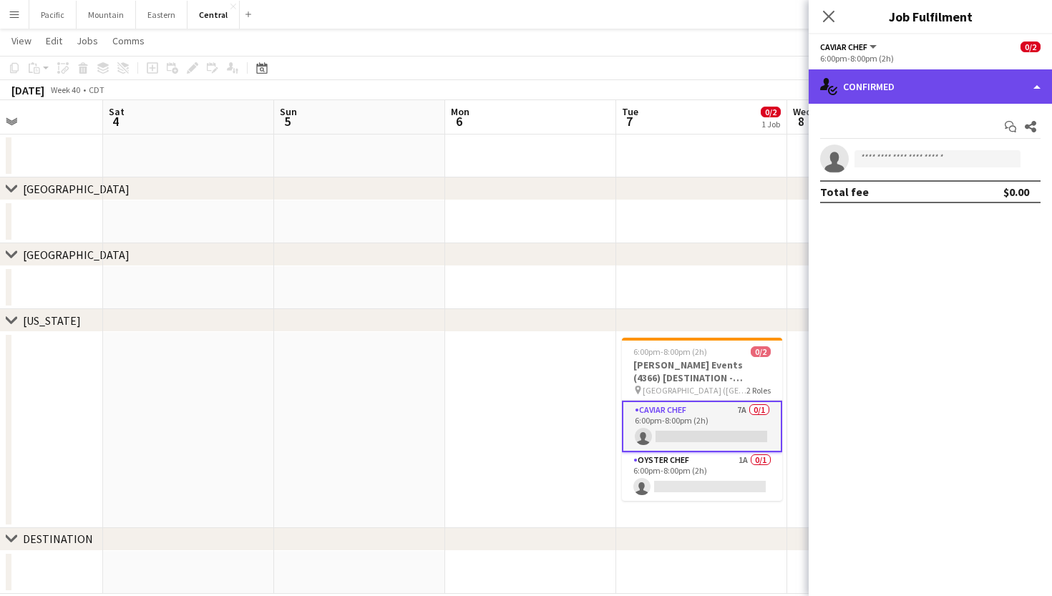
click at [960, 71] on div "single-neutral-actions-check-2 Confirmed" at bounding box center [930, 86] width 243 height 34
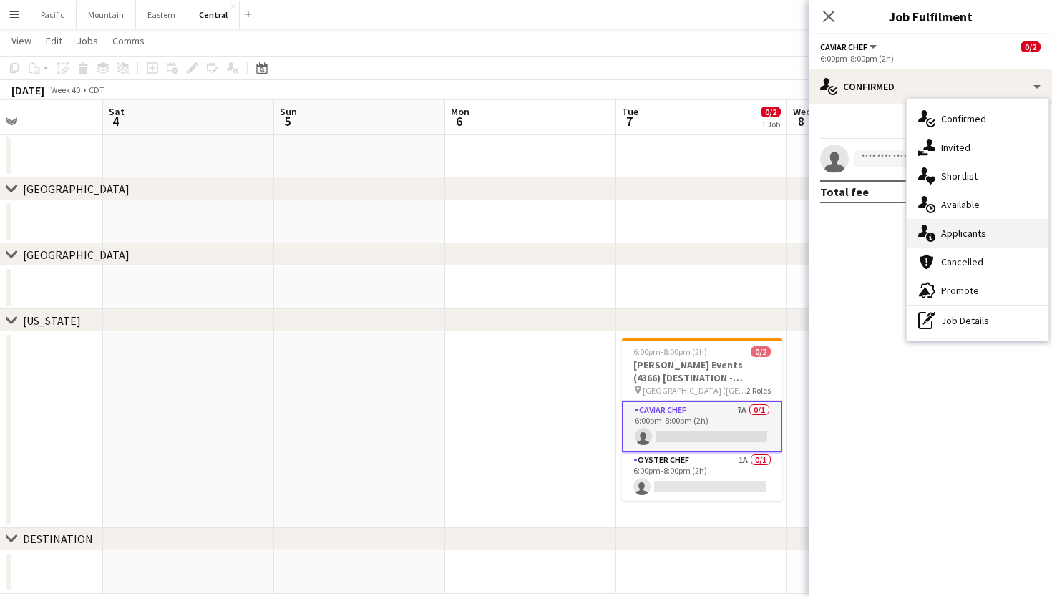
click at [962, 243] on div "single-neutral-actions-information Applicants" at bounding box center [978, 233] width 142 height 29
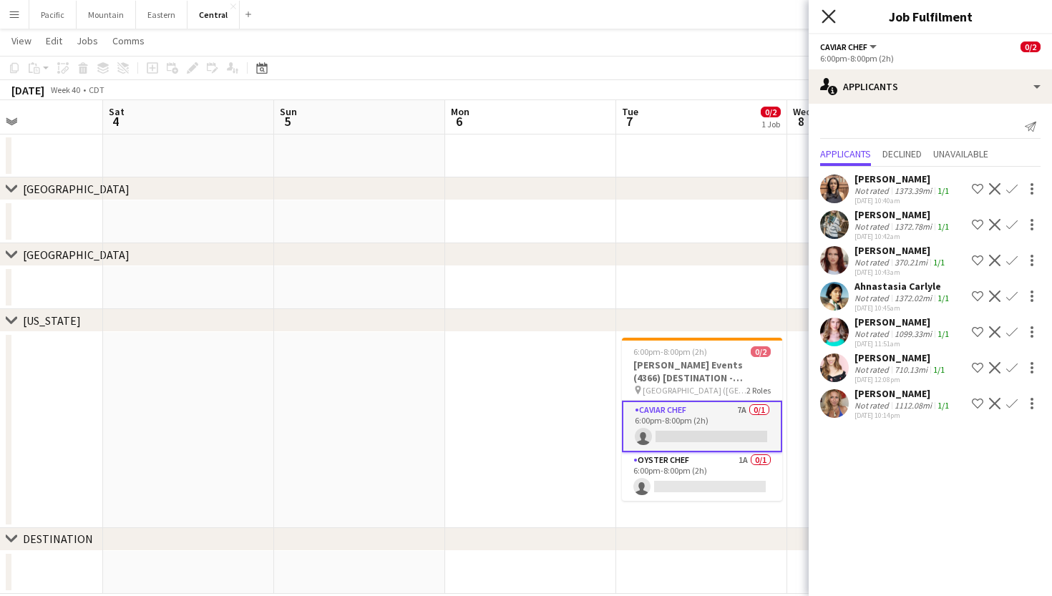
click at [827, 14] on icon "Close pop-in" at bounding box center [828, 16] width 14 height 14
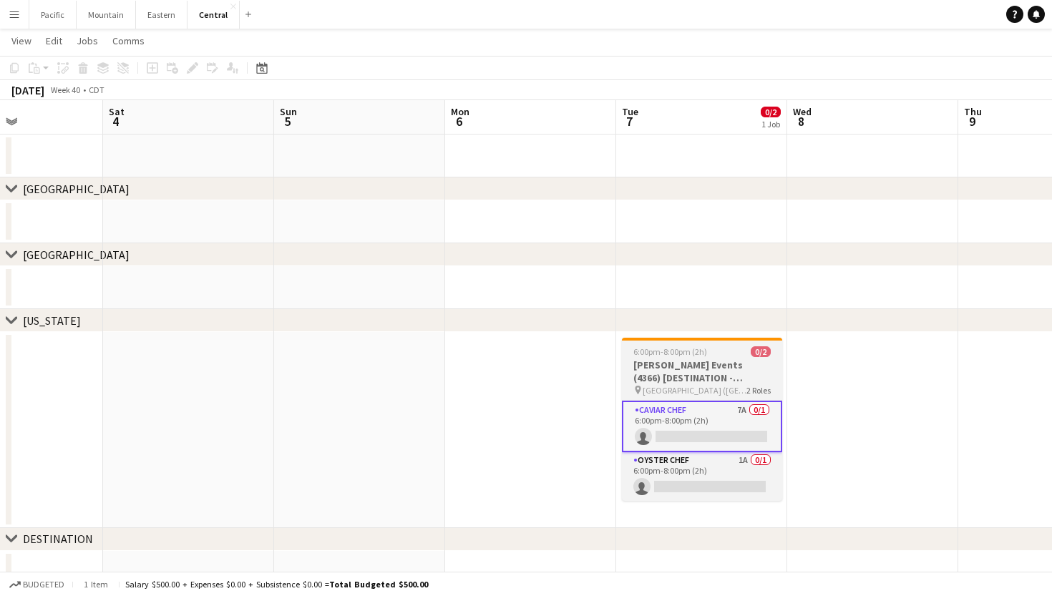
click at [730, 373] on h3 "[PERSON_NAME] Events (4366) [DESTINATION - [GEOGRAPHIC_DATA], [GEOGRAPHIC_DATA]]" at bounding box center [702, 371] width 160 height 26
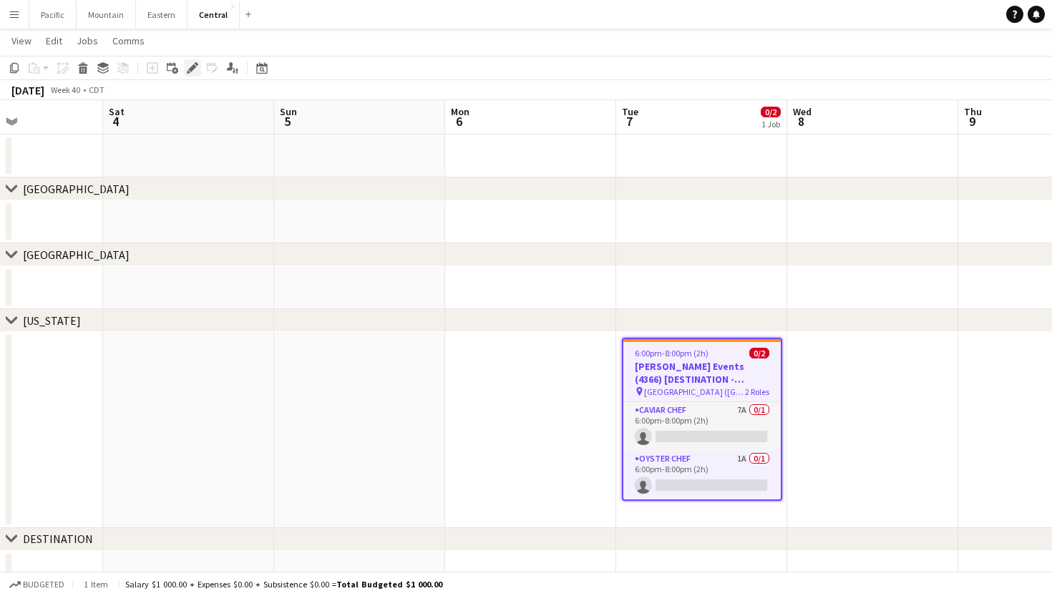
click at [194, 68] on icon at bounding box center [192, 68] width 8 height 8
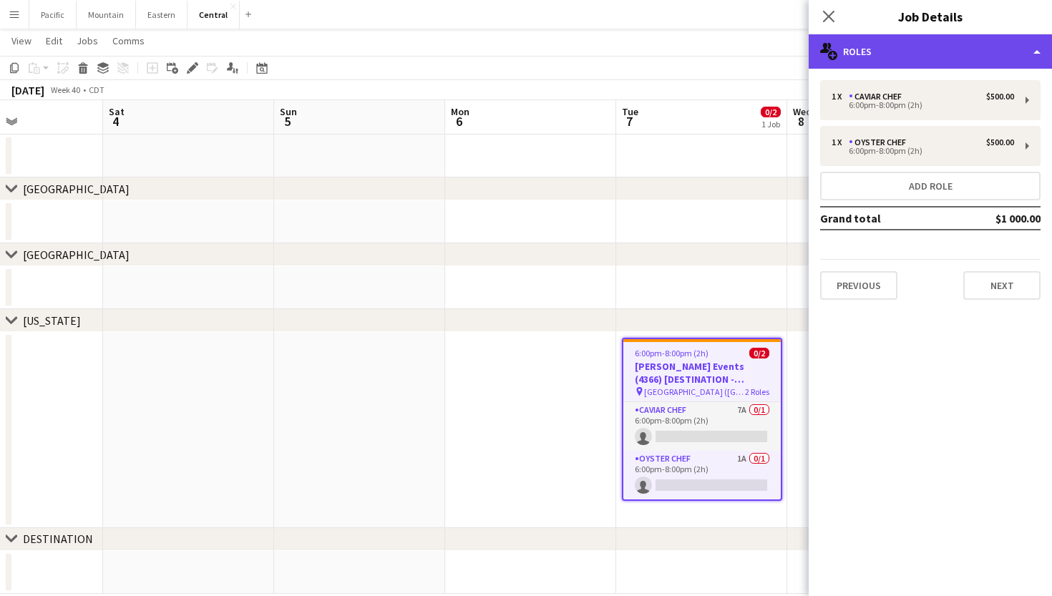
click at [897, 52] on div "multiple-users-add Roles" at bounding box center [930, 51] width 243 height 34
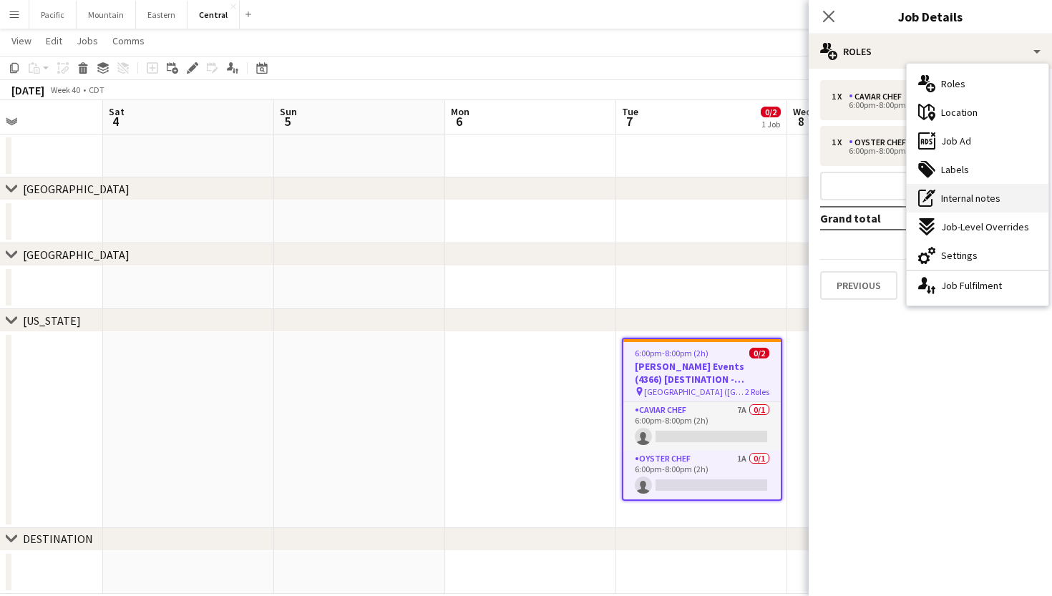
click at [986, 208] on div "pen-write Internal notes" at bounding box center [978, 198] width 142 height 29
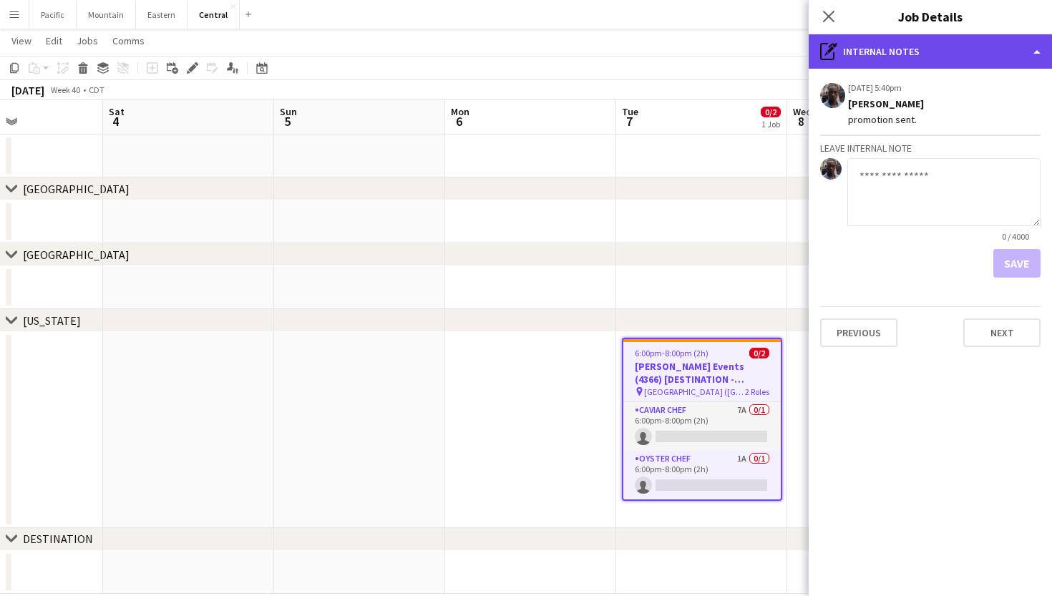
click at [943, 59] on div "pen-write Internal notes" at bounding box center [930, 51] width 243 height 34
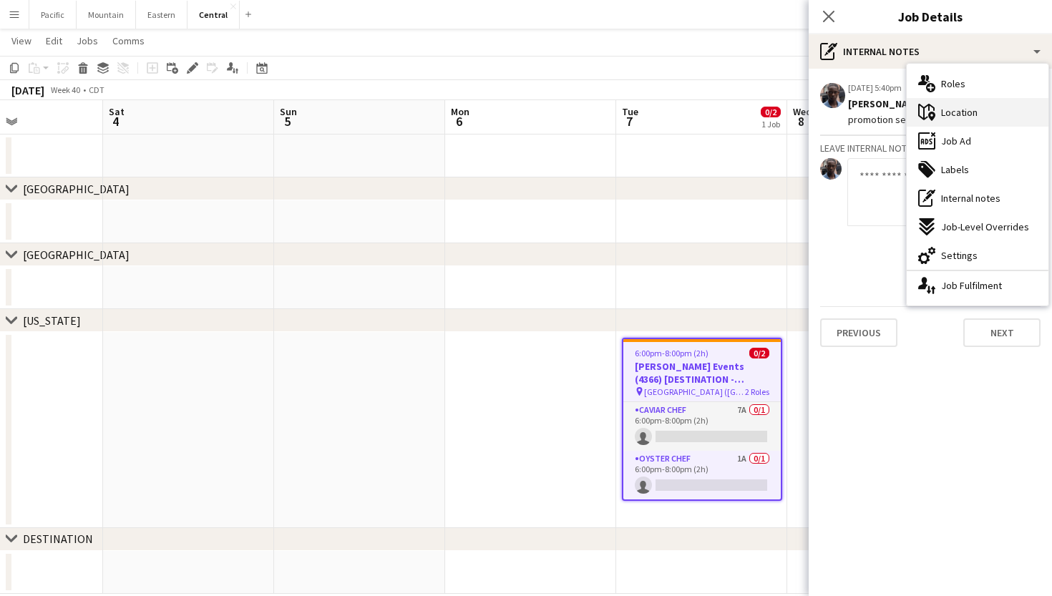
click at [977, 112] on span "Location" at bounding box center [959, 112] width 36 height 13
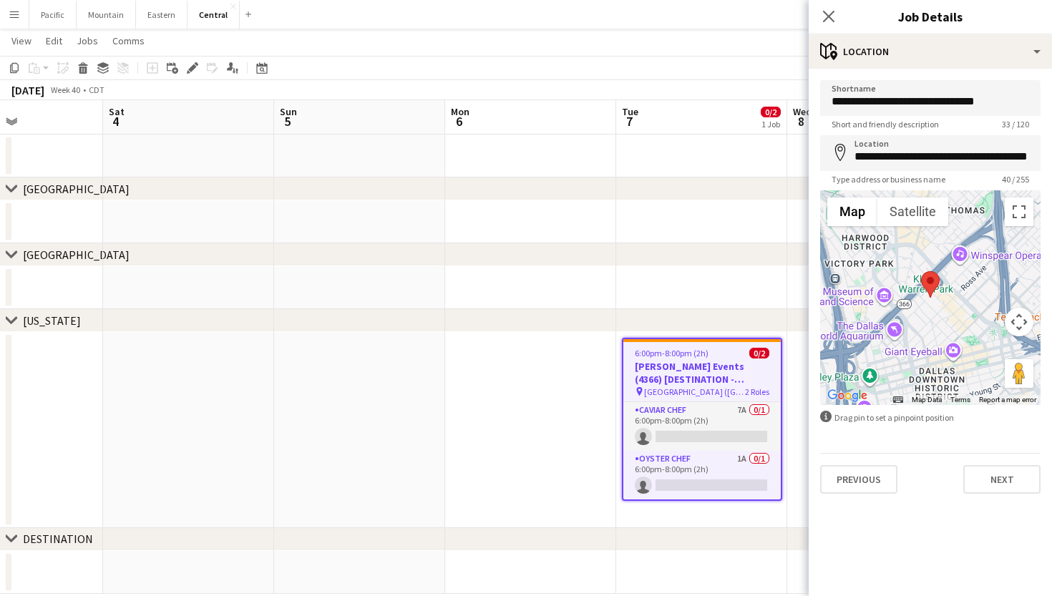
click at [200, 392] on app-date-cell at bounding box center [188, 430] width 171 height 196
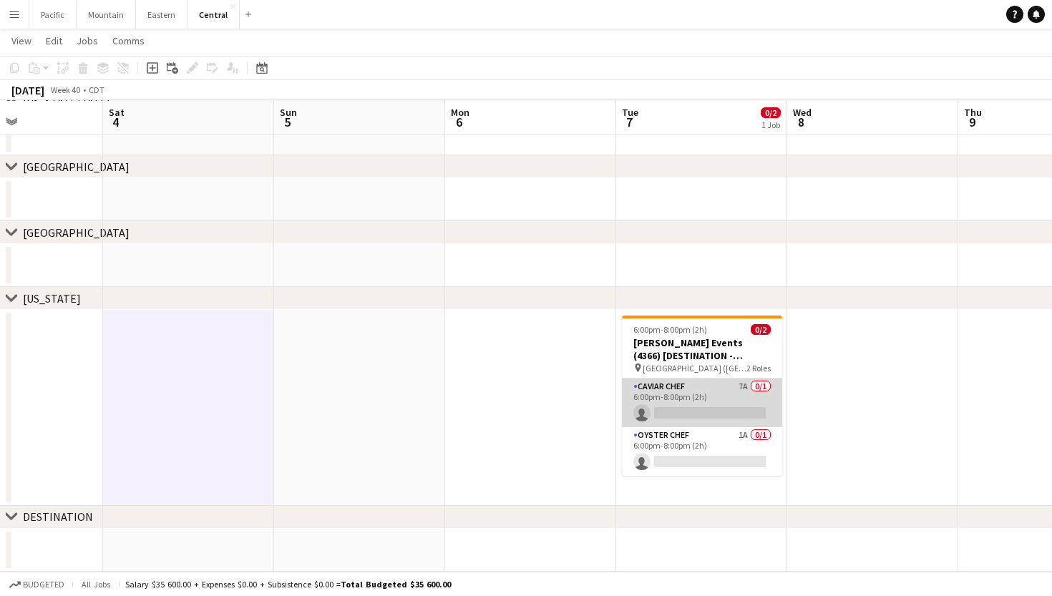
scroll to position [114, 0]
click at [694, 395] on app-card-role "Caviar Chef 7A 0/1 6:00pm-8:00pm (2h) single-neutral-actions" at bounding box center [702, 403] width 160 height 49
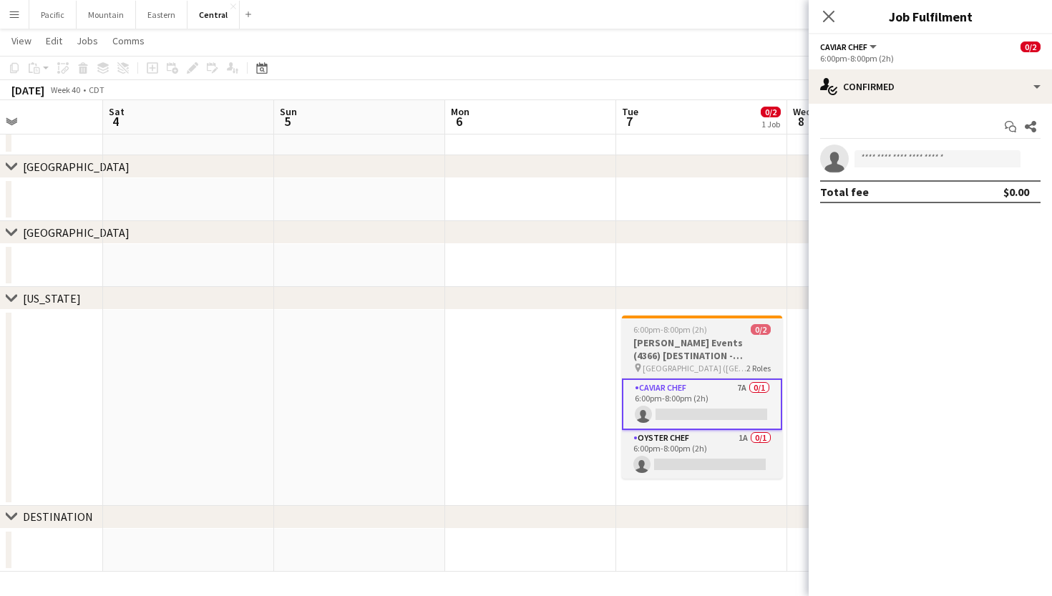
click at [663, 356] on h3 "[PERSON_NAME] Events (4366) [DESTINATION - [GEOGRAPHIC_DATA], [GEOGRAPHIC_DATA]]" at bounding box center [702, 349] width 160 height 26
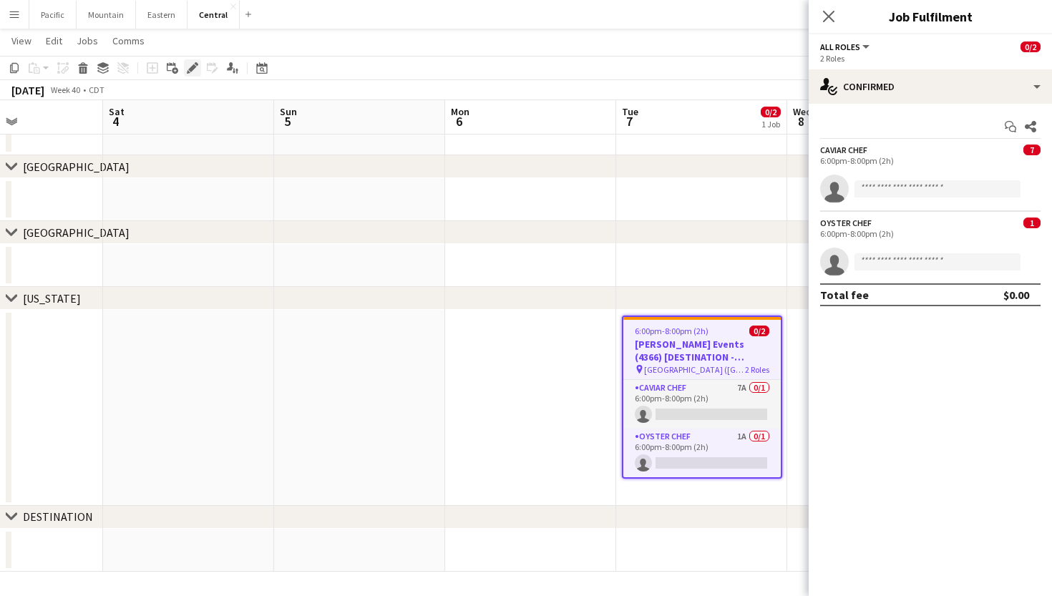
click at [192, 66] on icon "Edit" at bounding box center [192, 67] width 11 height 11
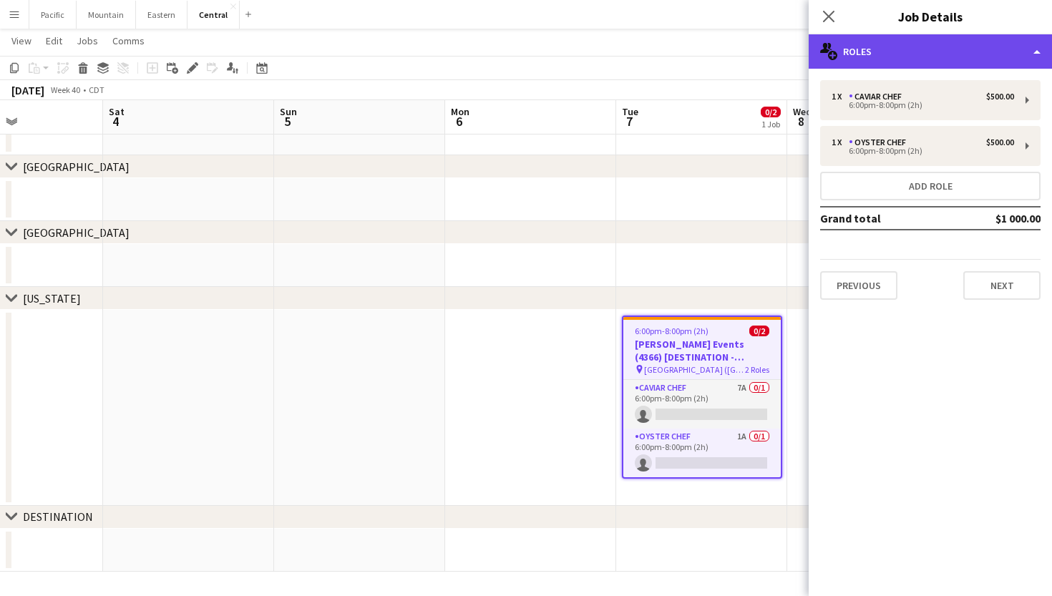
click at [869, 57] on div "multiple-users-add Roles" at bounding box center [930, 51] width 243 height 34
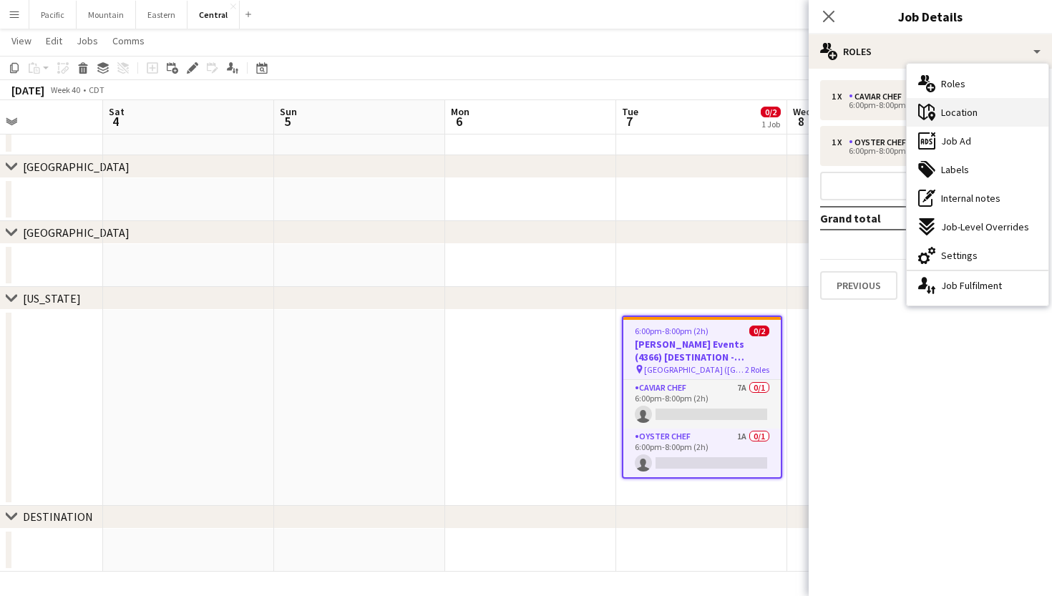
click at [978, 113] on div "maps-pin-1 Location" at bounding box center [978, 112] width 142 height 29
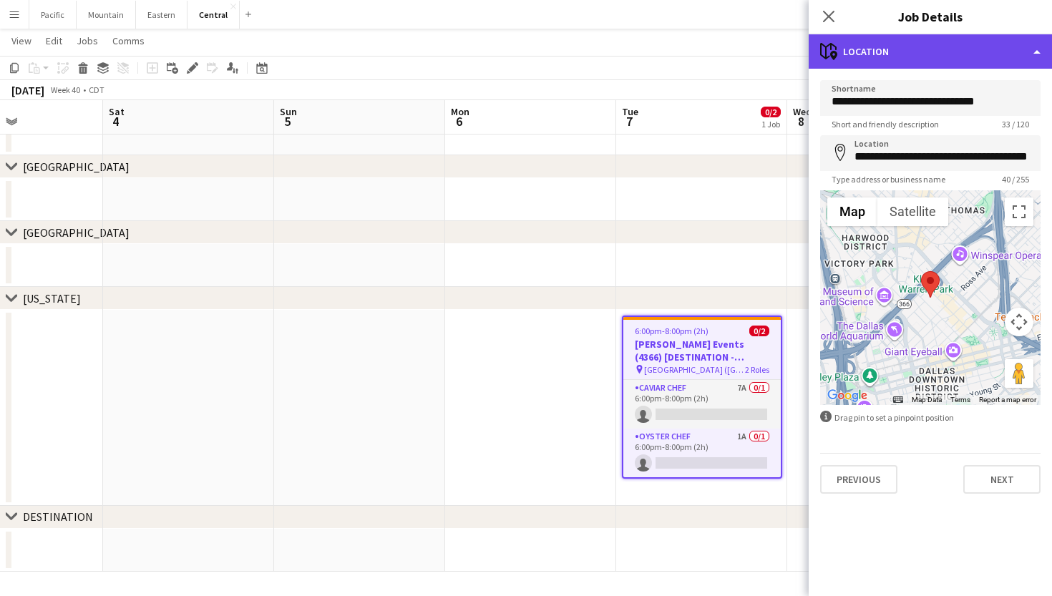
click at [937, 64] on div "maps-pin-1 Location" at bounding box center [930, 51] width 243 height 34
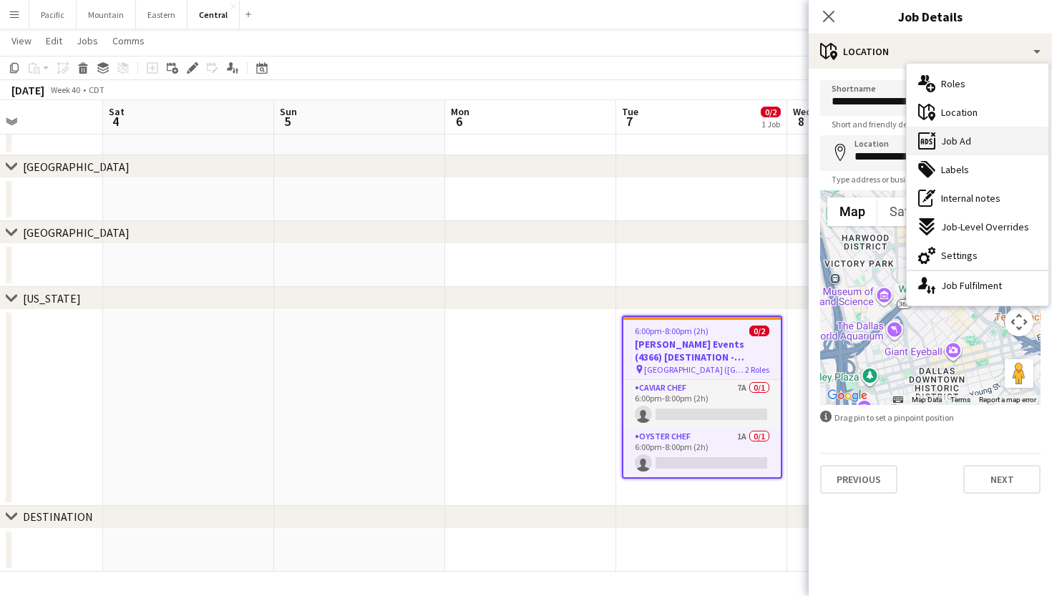
click at [970, 142] on div "ads-window Job Ad" at bounding box center [978, 141] width 142 height 29
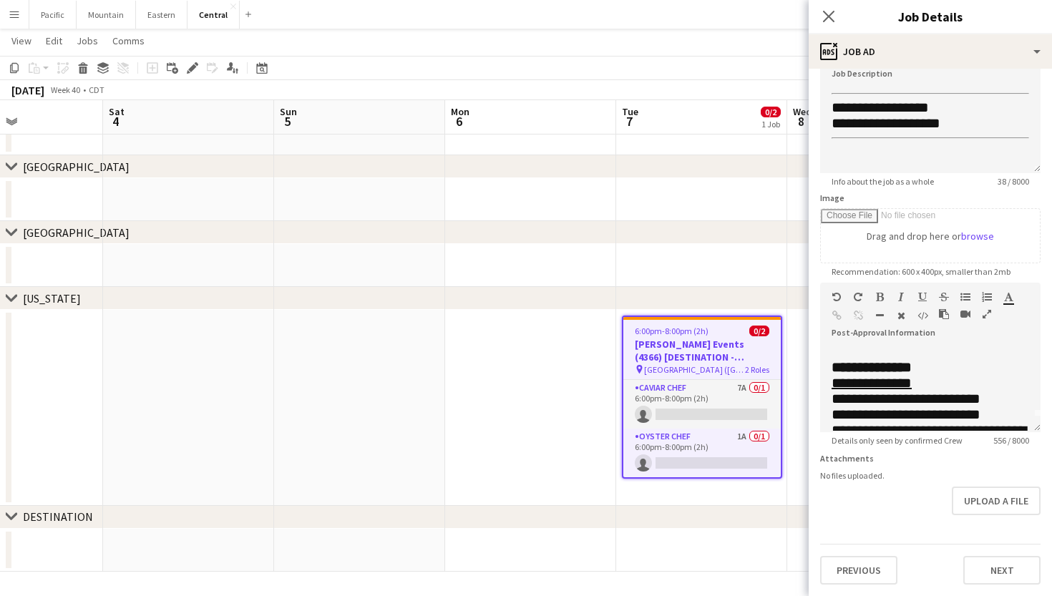
scroll to position [47, 0]
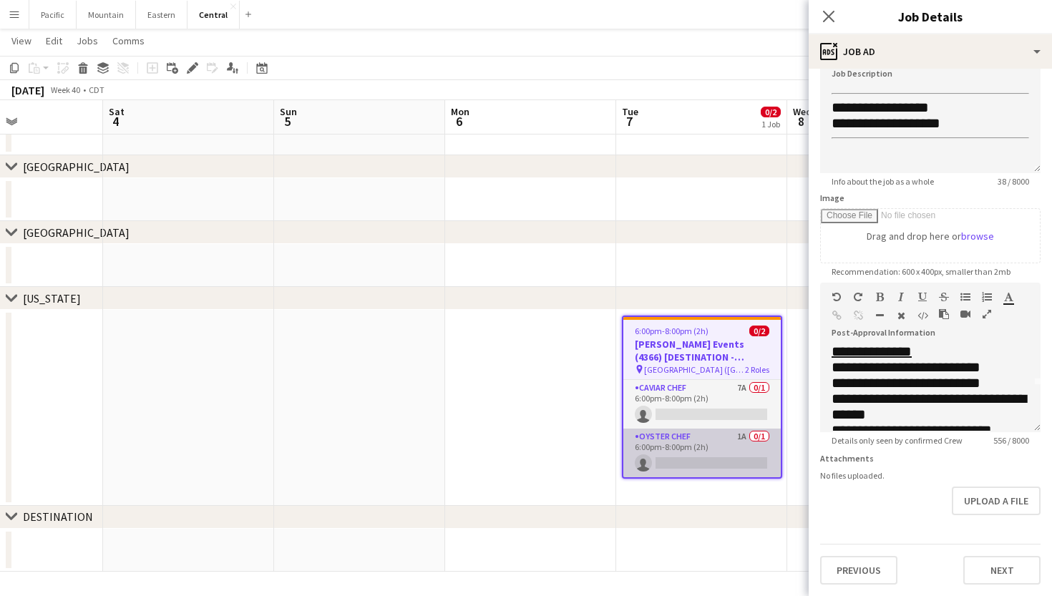
click at [733, 444] on app-card-role "Oyster Chef 1A 0/1 6:00pm-8:00pm (2h) single-neutral-actions" at bounding box center [701, 453] width 157 height 49
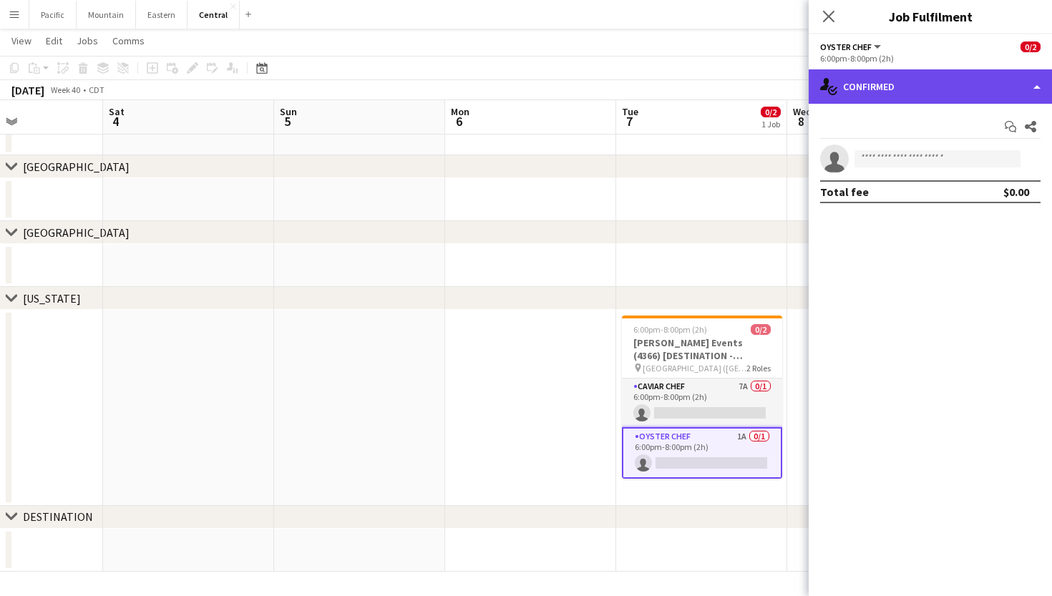
click at [990, 76] on div "single-neutral-actions-check-2 Confirmed" at bounding box center [930, 86] width 243 height 34
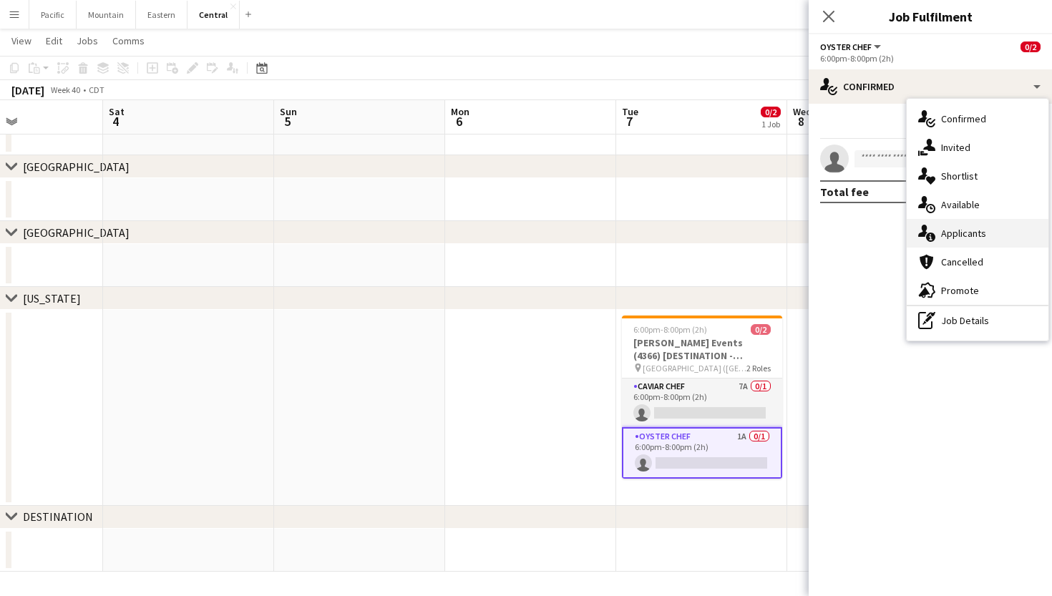
click at [993, 224] on div "single-neutral-actions-information Applicants" at bounding box center [978, 233] width 142 height 29
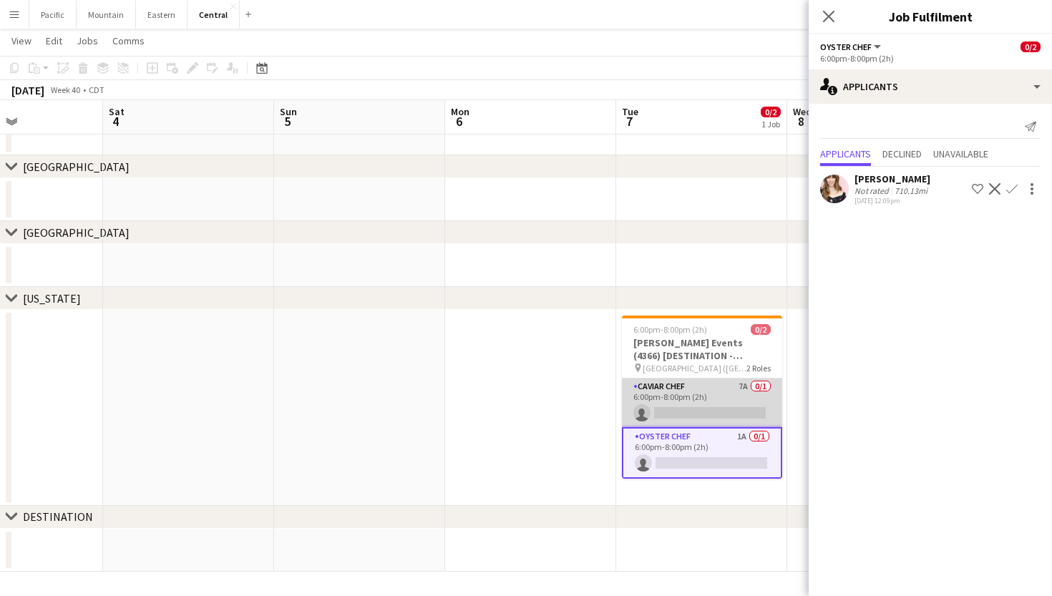
click at [711, 419] on app-card-role "Caviar Chef 7A 0/1 6:00pm-8:00pm (2h) single-neutral-actions" at bounding box center [702, 403] width 160 height 49
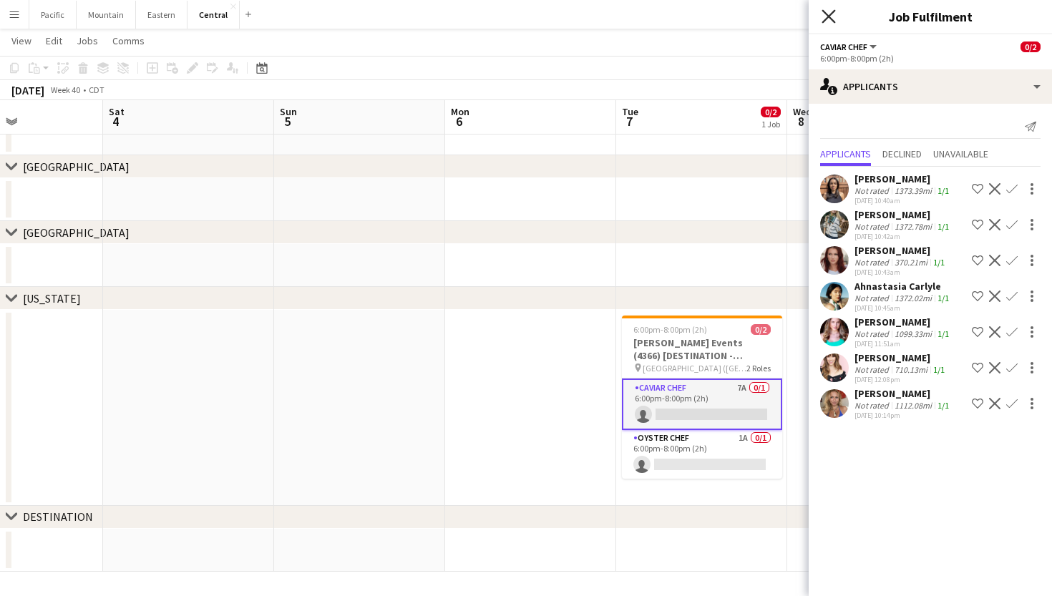
click at [832, 11] on icon "Close pop-in" at bounding box center [828, 16] width 14 height 14
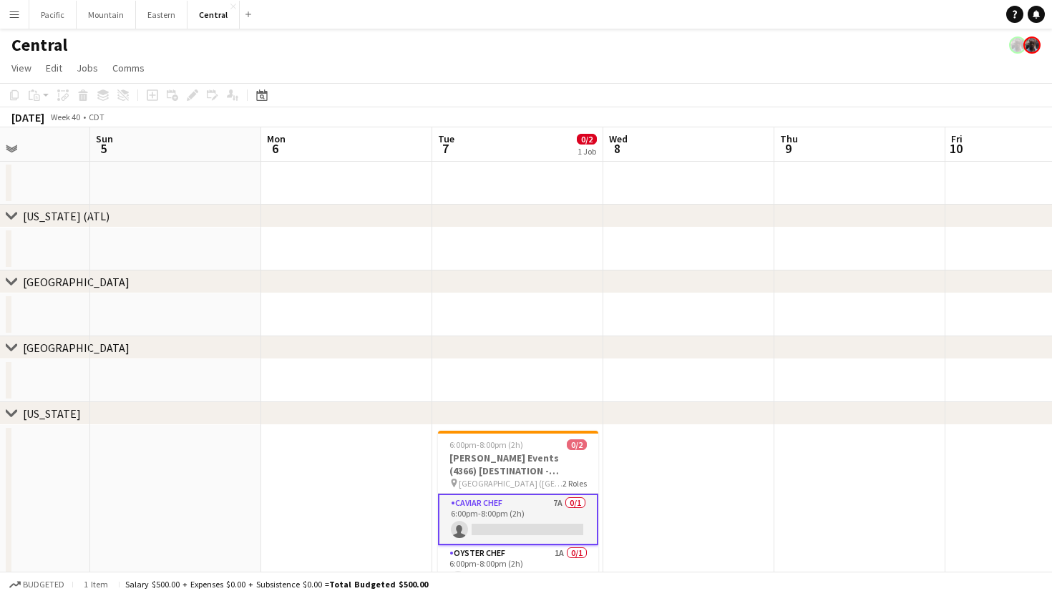
scroll to position [0, 0]
click at [511, 471] on h3 "[PERSON_NAME] Events (4366) [DESTINATION - [GEOGRAPHIC_DATA], [GEOGRAPHIC_DATA]]" at bounding box center [518, 464] width 160 height 26
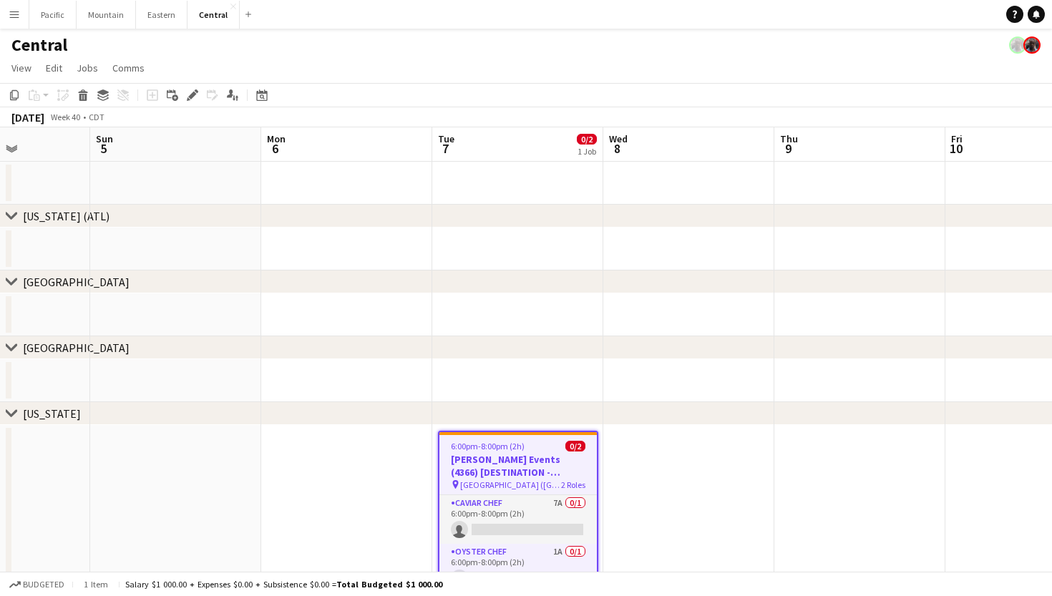
click at [205, 91] on div "Add job Add linked Job Edit Edit linked Job Applicants" at bounding box center [186, 95] width 109 height 17
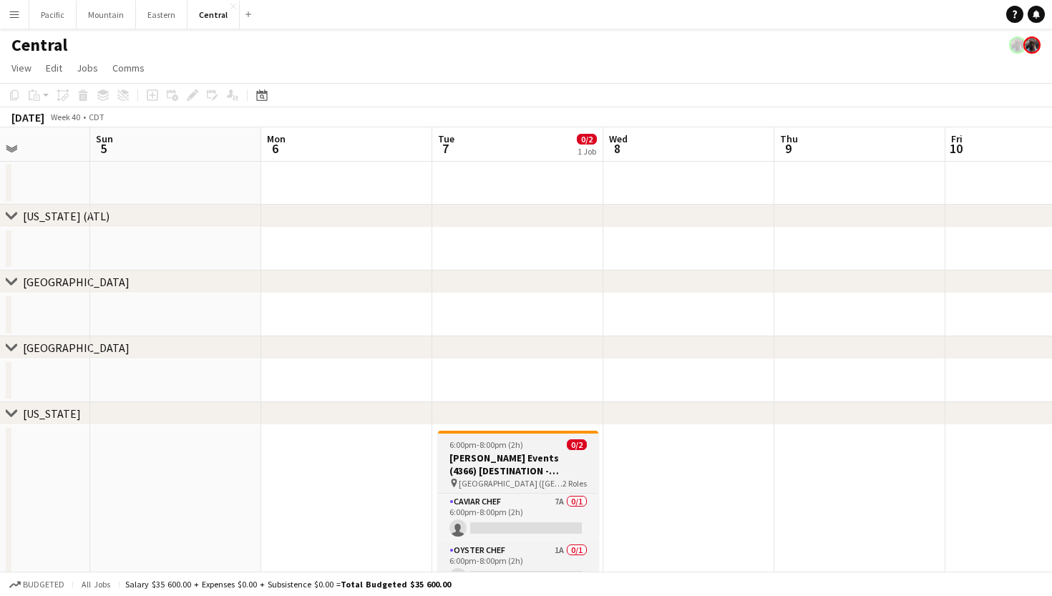
click at [506, 472] on h3 "[PERSON_NAME] Events (4366) [DESTINATION - [GEOGRAPHIC_DATA], [GEOGRAPHIC_DATA]]" at bounding box center [518, 464] width 160 height 26
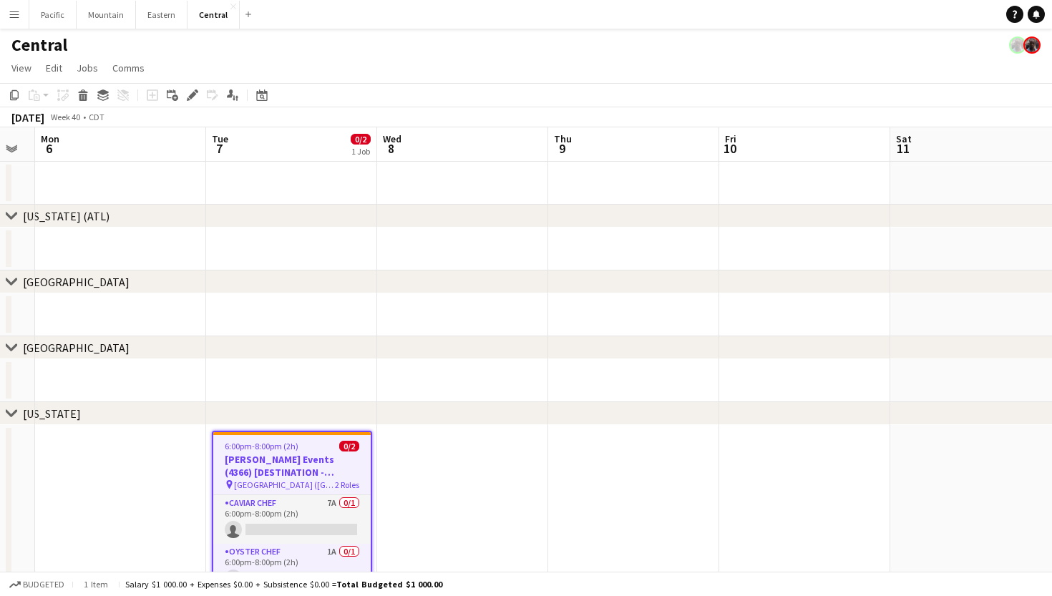
drag, startPoint x: 506, startPoint y: 472, endPoint x: 262, endPoint y: 130, distance: 420.1
click at [263, 133] on app-calendar-viewport "Thu 2 Fri 3 Sat 4 Sun 5 Mon 6 Tue 7 0/2 1 Job Wed 8 Thu 9 Fri 10 Sat 11 Sun 12 …" at bounding box center [526, 407] width 1052 height 560
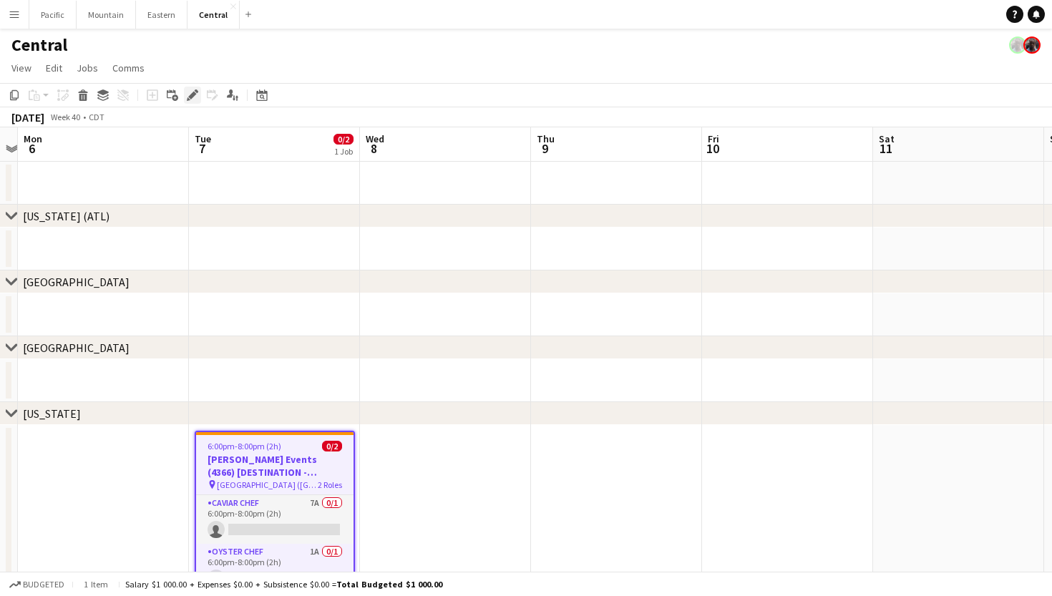
click at [199, 95] on div "Edit" at bounding box center [192, 95] width 17 height 17
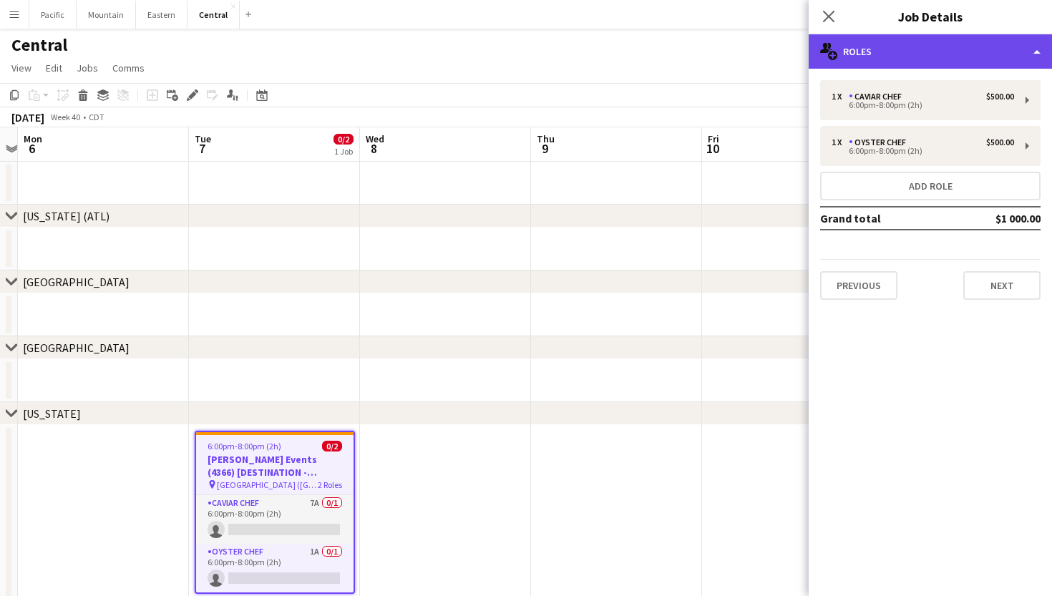
click at [919, 49] on div "multiple-users-add Roles" at bounding box center [930, 51] width 243 height 34
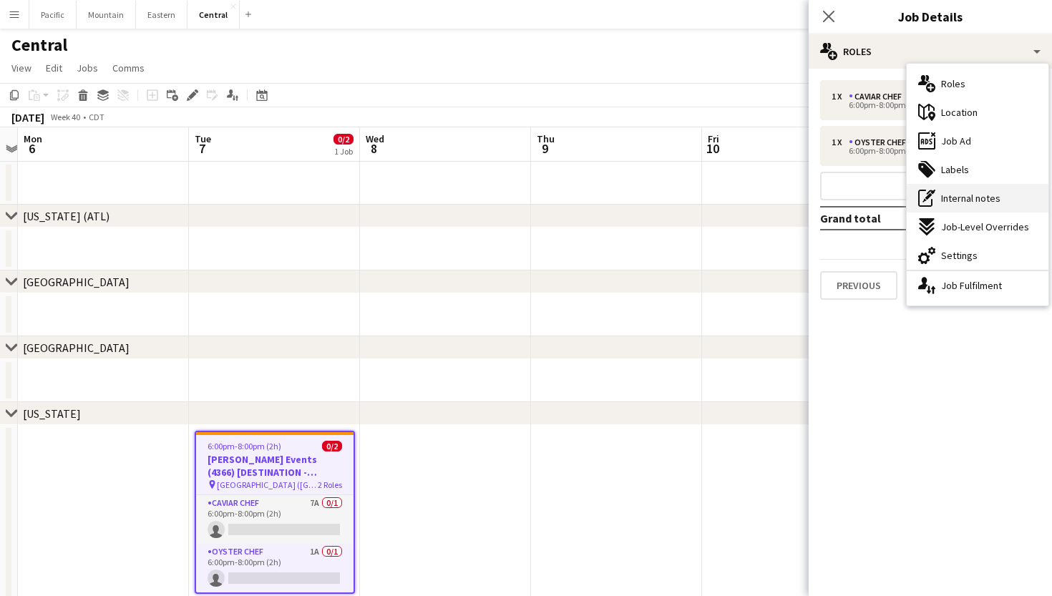
click at [974, 192] on span "Internal notes" at bounding box center [970, 198] width 59 height 13
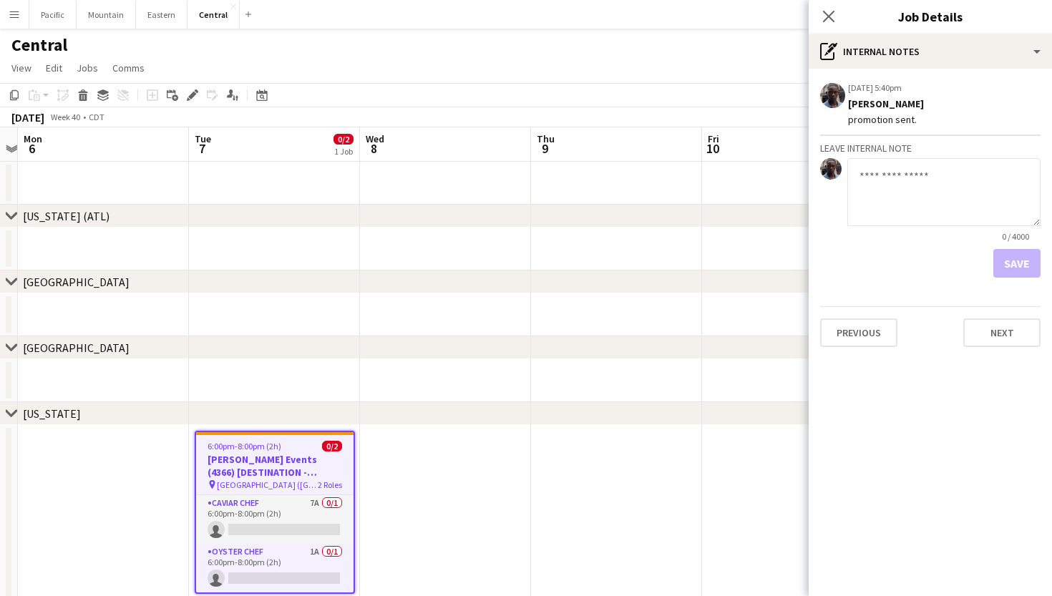
click at [937, 187] on textarea at bounding box center [943, 192] width 193 height 68
type textarea "**********"
click at [1038, 260] on button "Save" at bounding box center [1016, 263] width 47 height 29
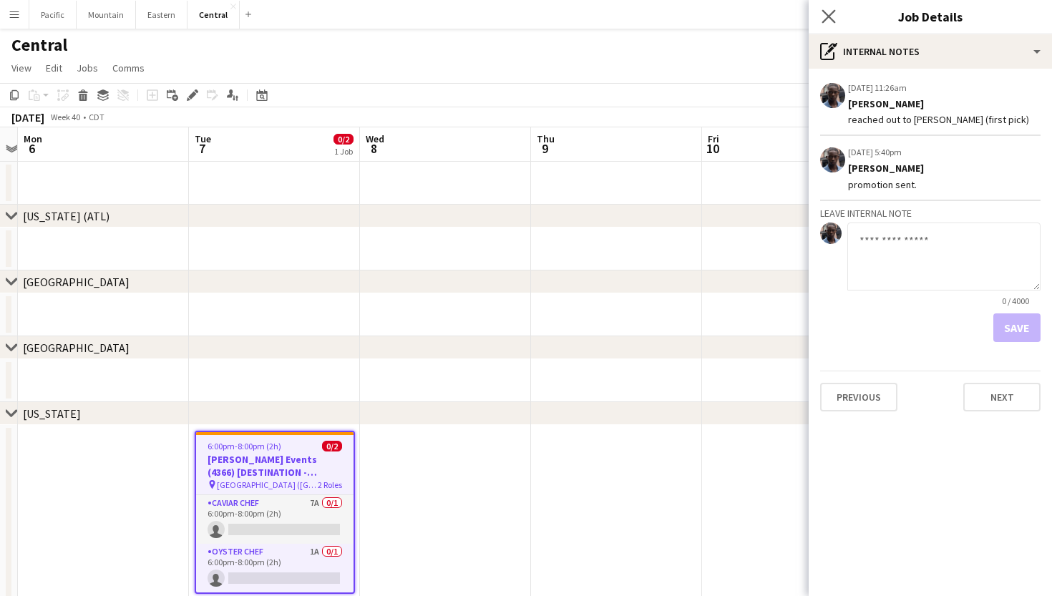
click at [825, 6] on app-icon "Close pop-in" at bounding box center [829, 16] width 21 height 21
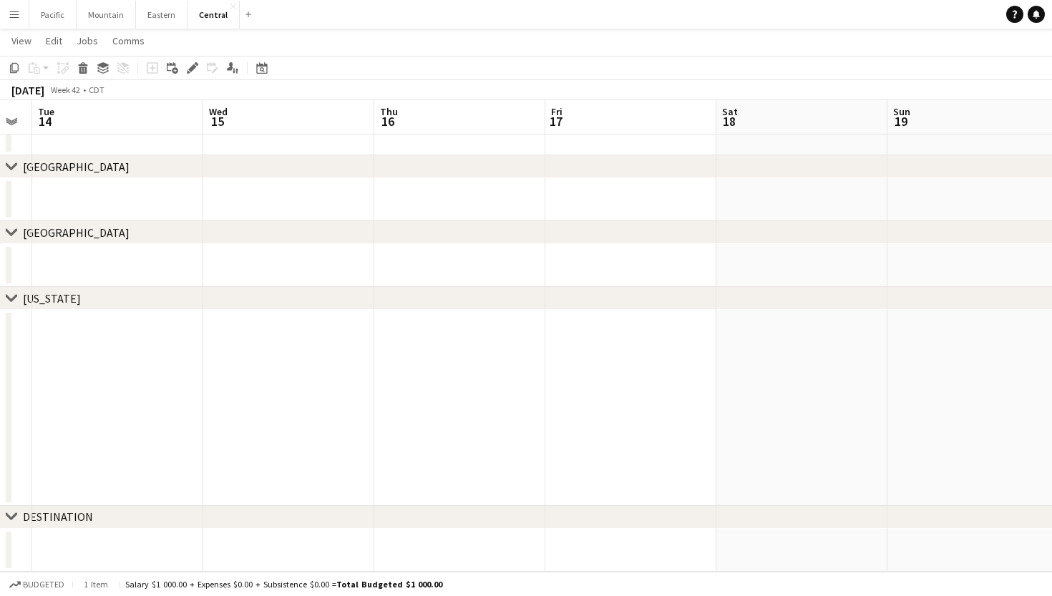
scroll to position [0, 658]
click at [160, 35] on app-page-menu "View Day view expanded Day view collapsed Month view Date picker Jump to [DATE]…" at bounding box center [526, 42] width 1052 height 27
click at [164, 6] on button "Eastern Close" at bounding box center [162, 15] width 52 height 28
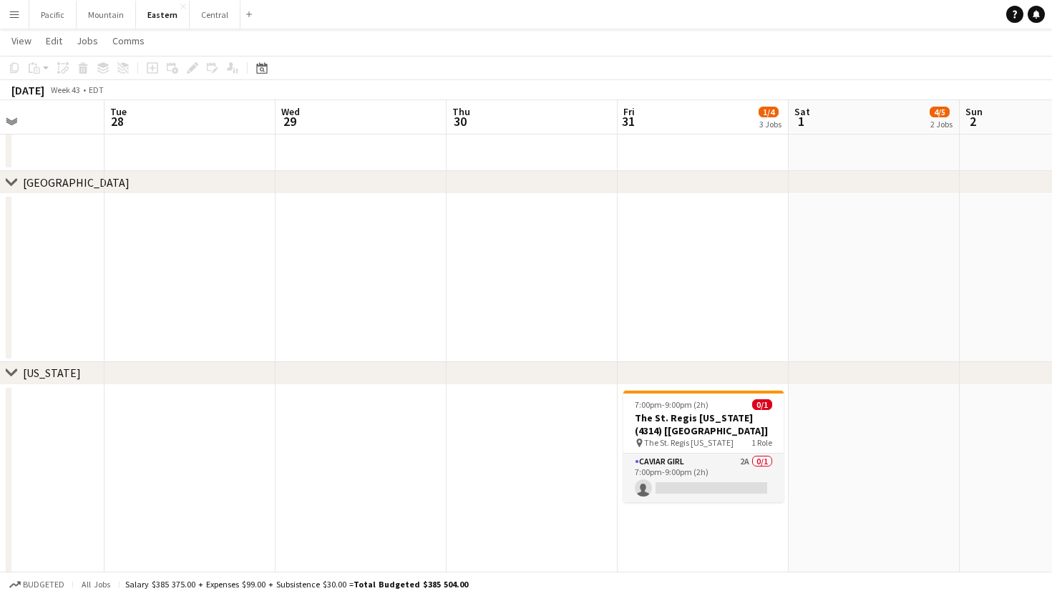
scroll to position [0, 597]
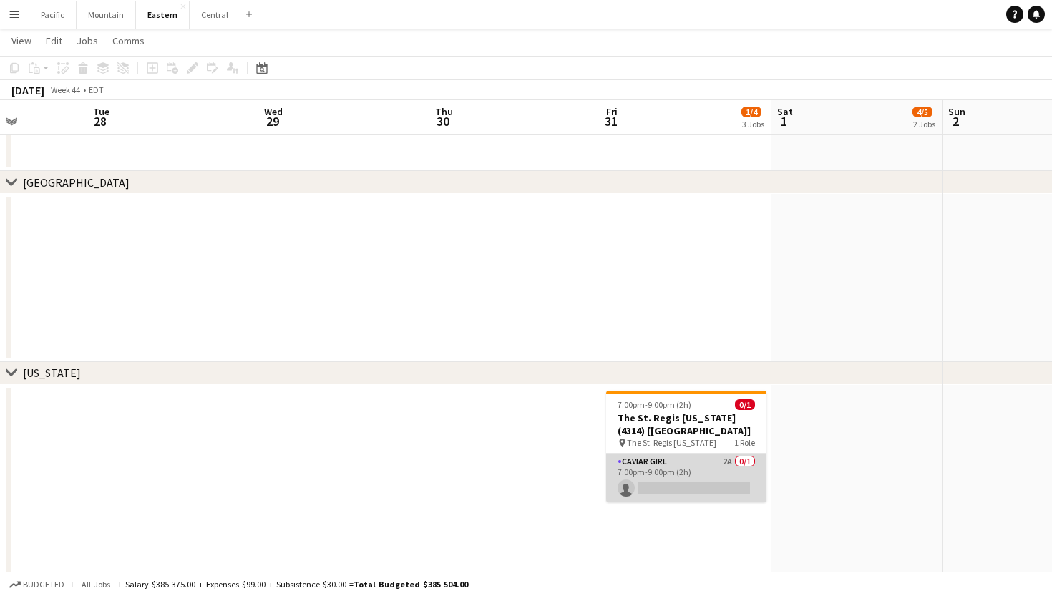
click at [718, 478] on app-card-role "Caviar Girl 2A 0/1 7:00pm-9:00pm (2h) single-neutral-actions" at bounding box center [686, 478] width 160 height 49
